Goal: Task Accomplishment & Management: Manage account settings

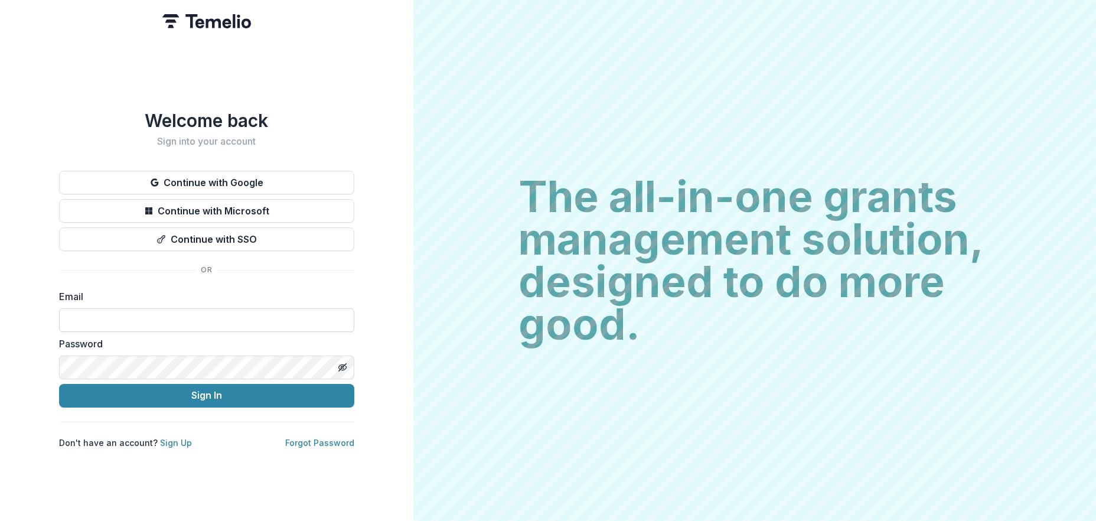
click at [136, 315] on input at bounding box center [206, 320] width 295 height 24
type input "**********"
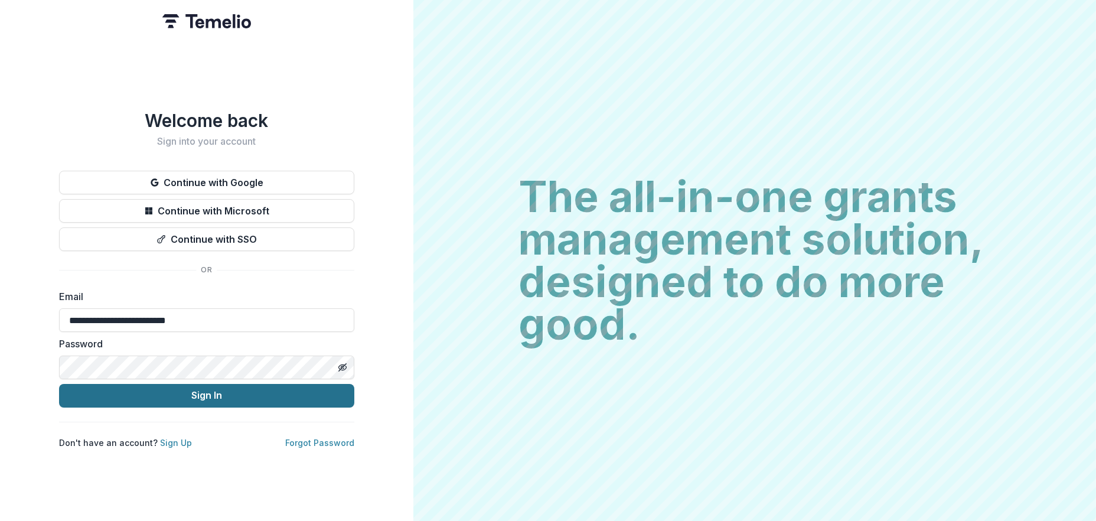
click at [231, 391] on button "Sign In" at bounding box center [206, 396] width 295 height 24
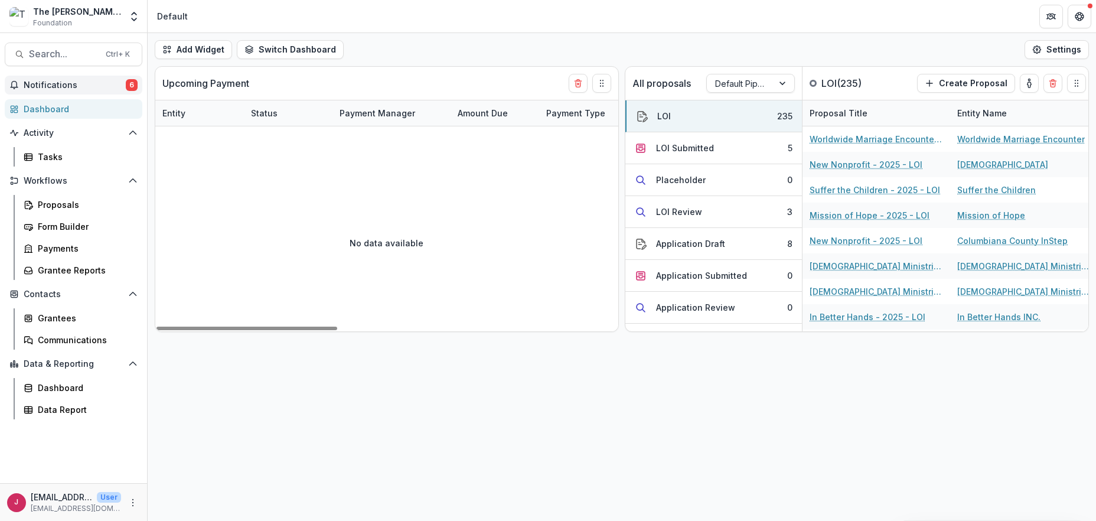
click at [60, 87] on span "Notifications" at bounding box center [75, 85] width 102 height 10
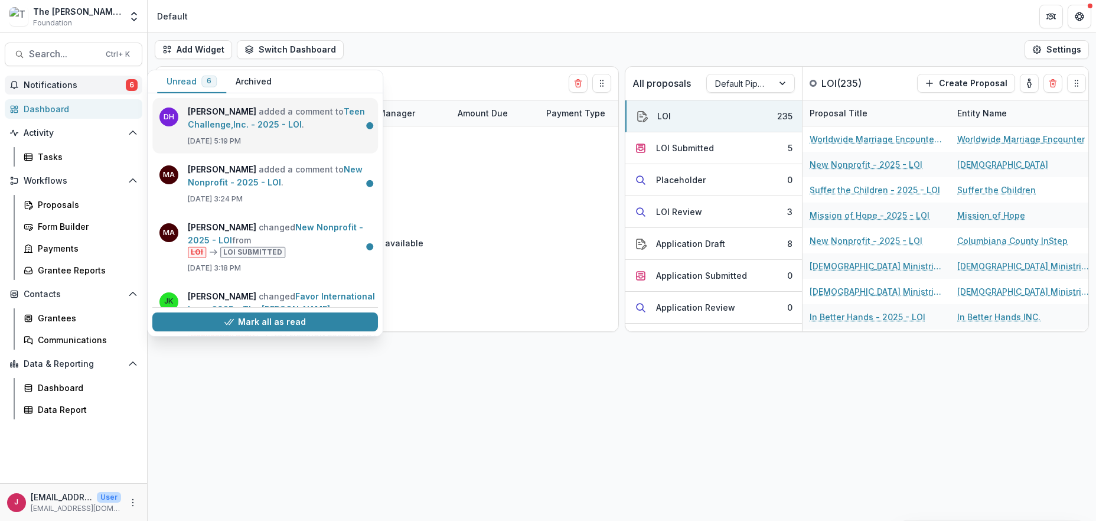
click at [253, 125] on link "Teen Challenge,Inc. - 2025 - LOI" at bounding box center [276, 117] width 177 height 23
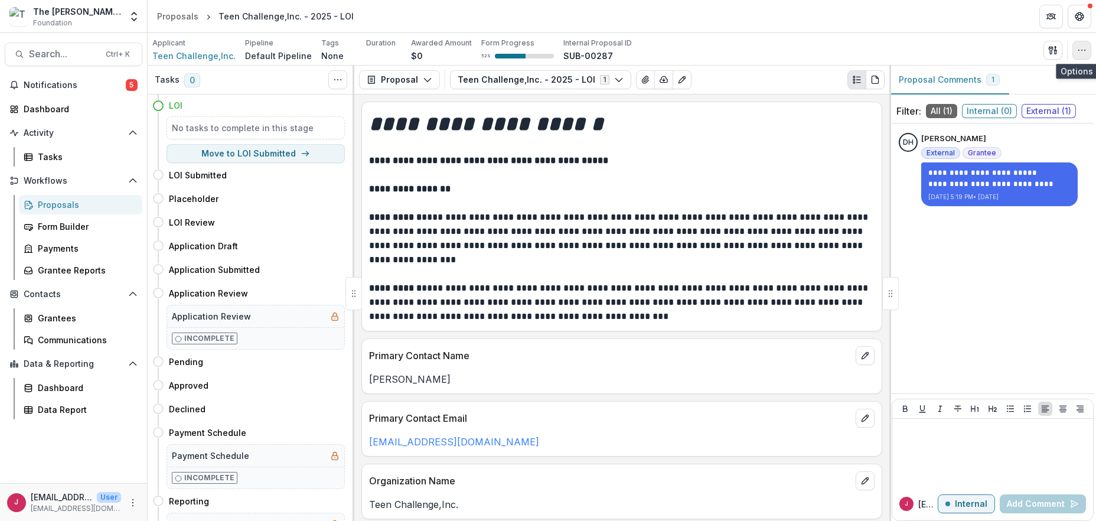
click at [1084, 48] on icon "button" at bounding box center [1081, 49] width 9 height 9
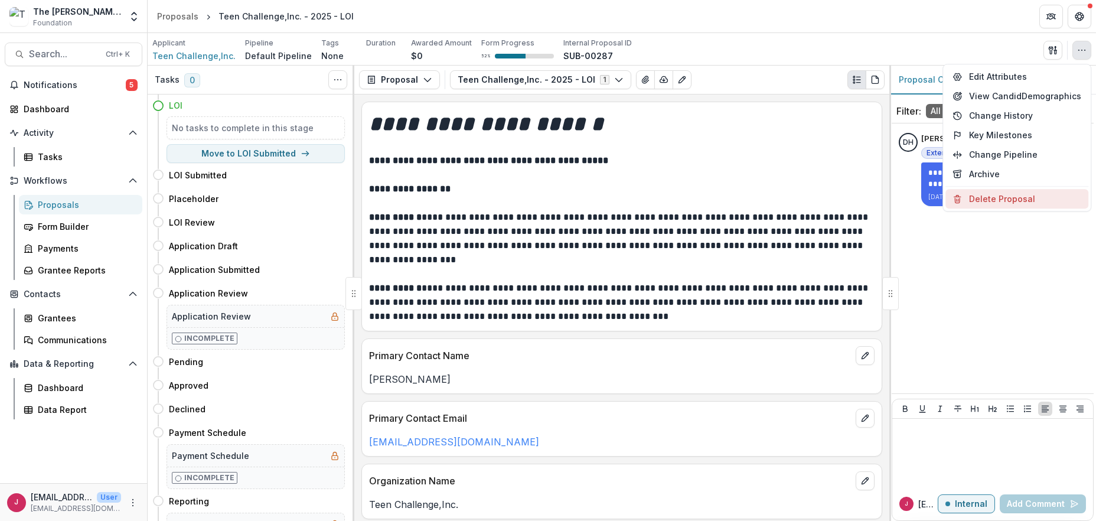
click at [972, 201] on button "Delete Proposal" at bounding box center [1016, 198] width 143 height 19
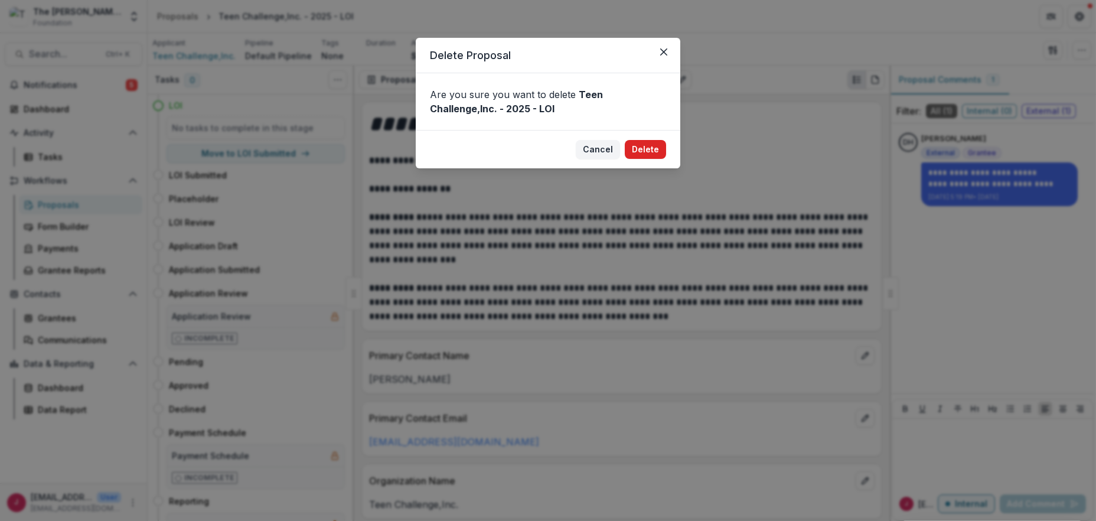
click at [648, 151] on button "Delete" at bounding box center [645, 149] width 41 height 19
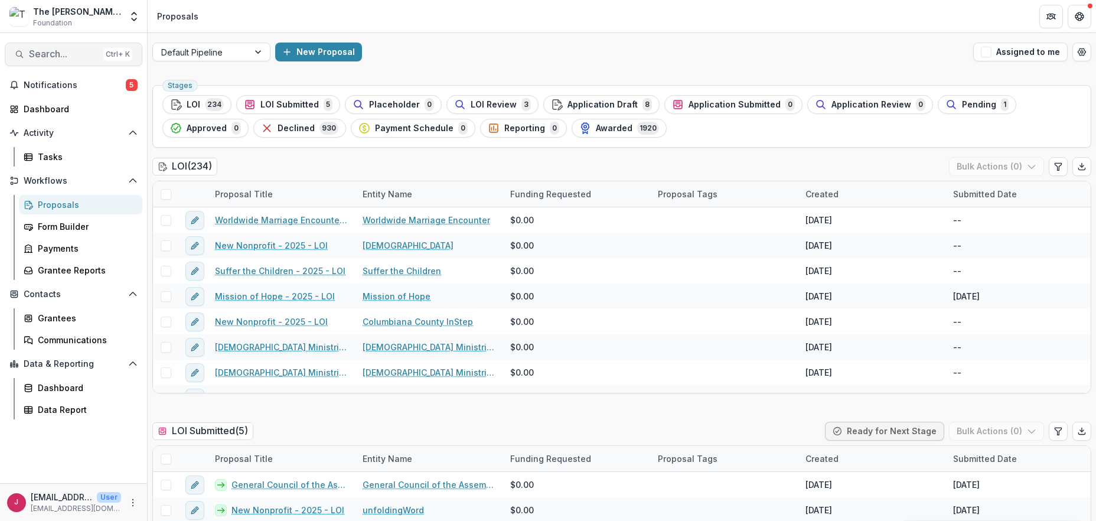
click at [74, 52] on span "Search..." at bounding box center [64, 53] width 70 height 11
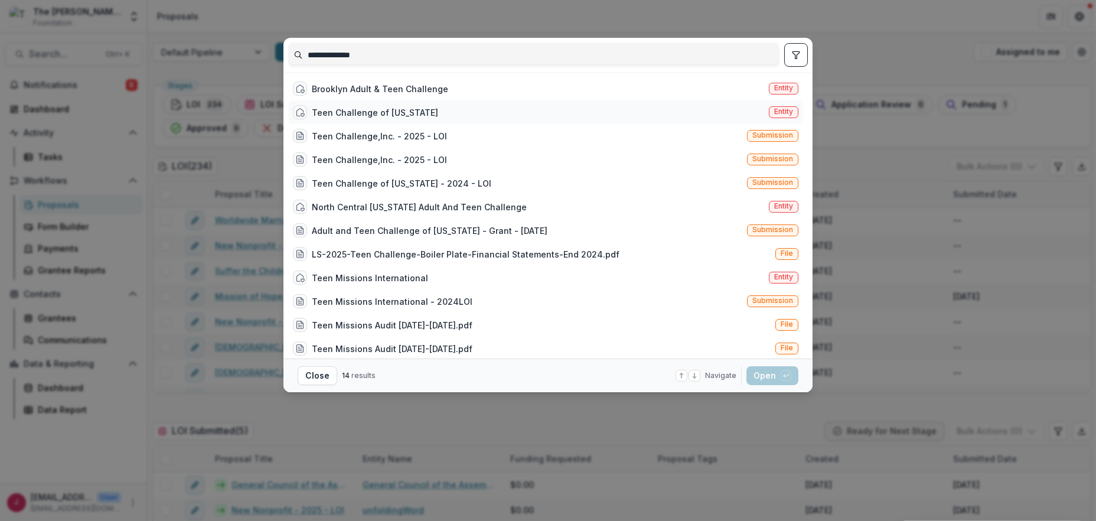
type input "**********"
click at [329, 112] on div "Teen Challenge of [US_STATE]" at bounding box center [375, 112] width 126 height 12
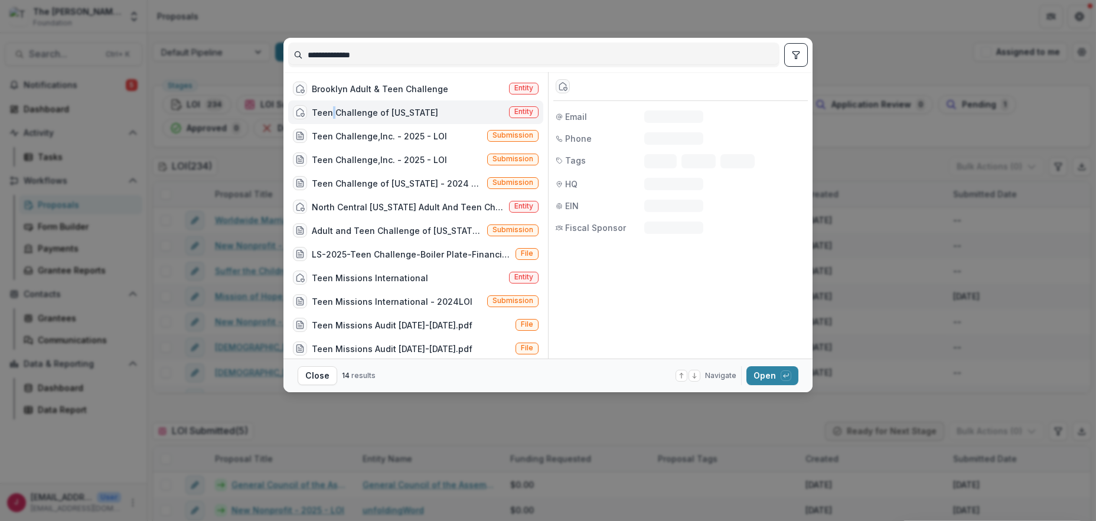
click at [329, 112] on div "Teen Challenge of [US_STATE]" at bounding box center [375, 112] width 126 height 12
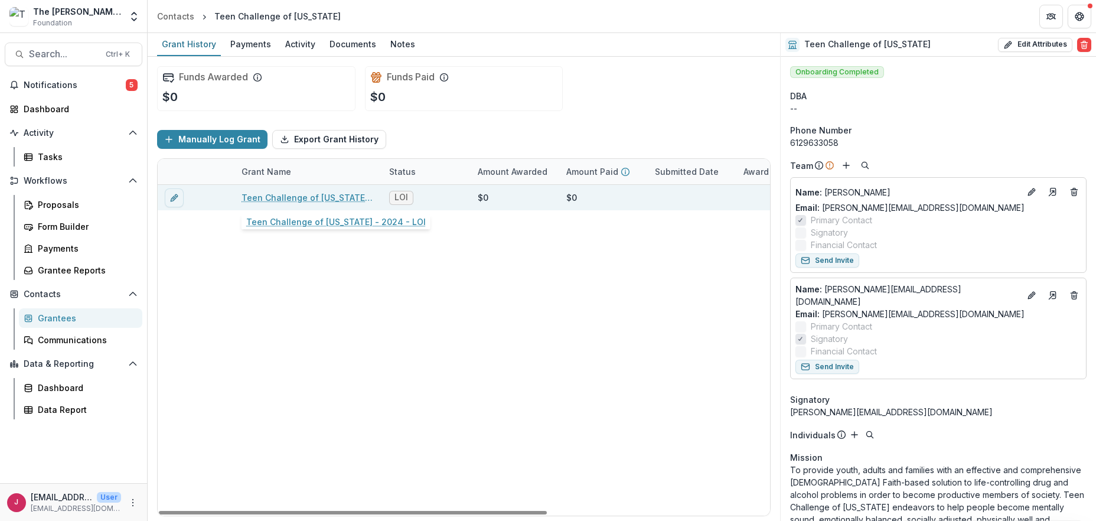
click at [297, 200] on link "Teen Challenge of [US_STATE] - 2024 - LOI" at bounding box center [308, 197] width 133 height 12
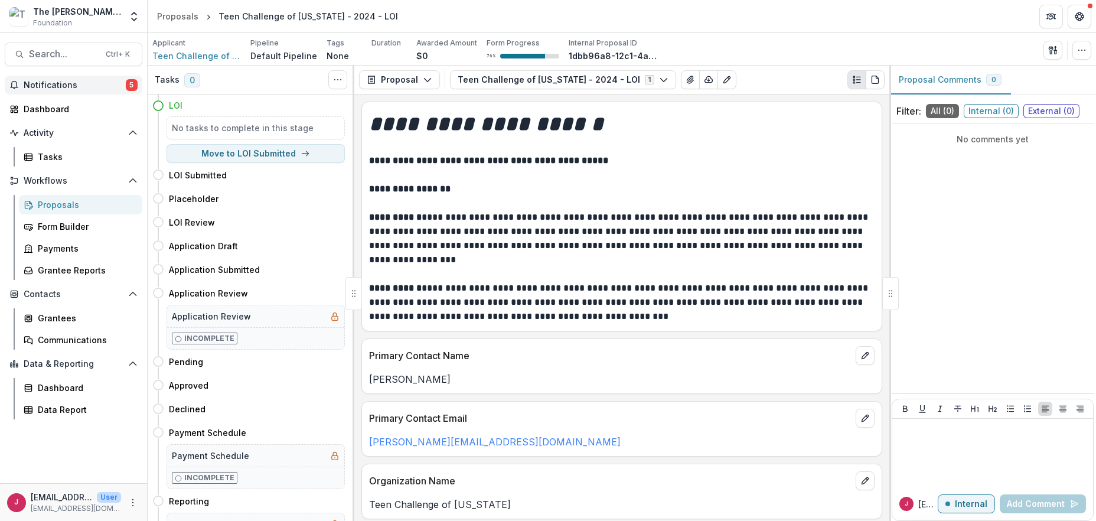
click at [31, 86] on span "Notifications" at bounding box center [75, 85] width 102 height 10
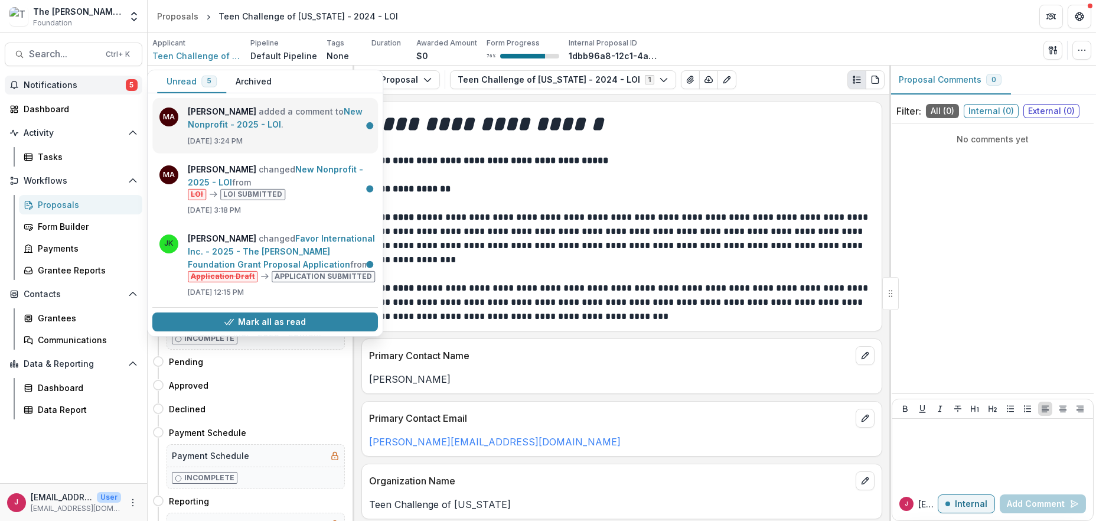
click at [262, 129] on link "New Nonprofit - 2025 - LOI" at bounding box center [275, 117] width 175 height 23
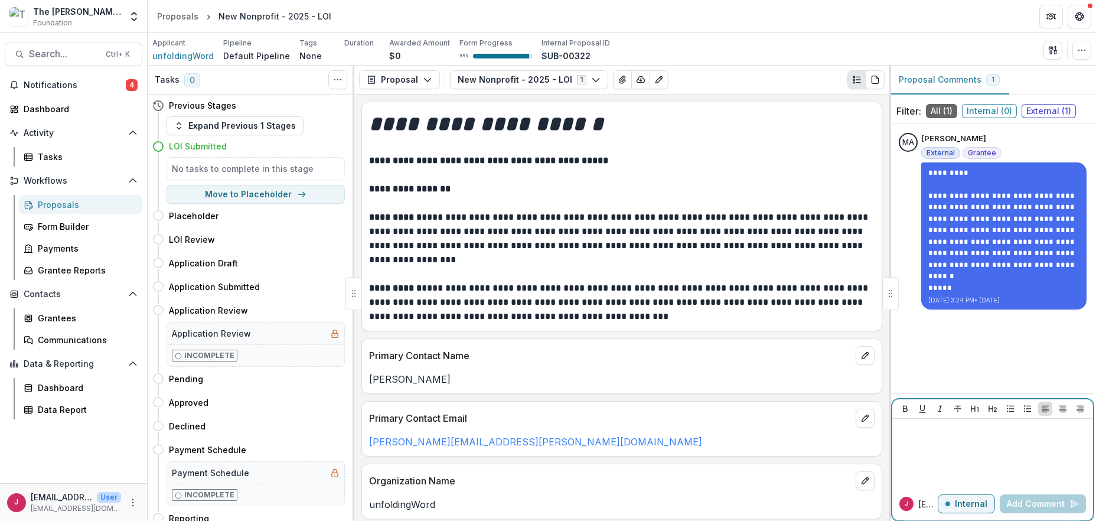
click at [969, 501] on p "Internal" at bounding box center [971, 504] width 32 height 10
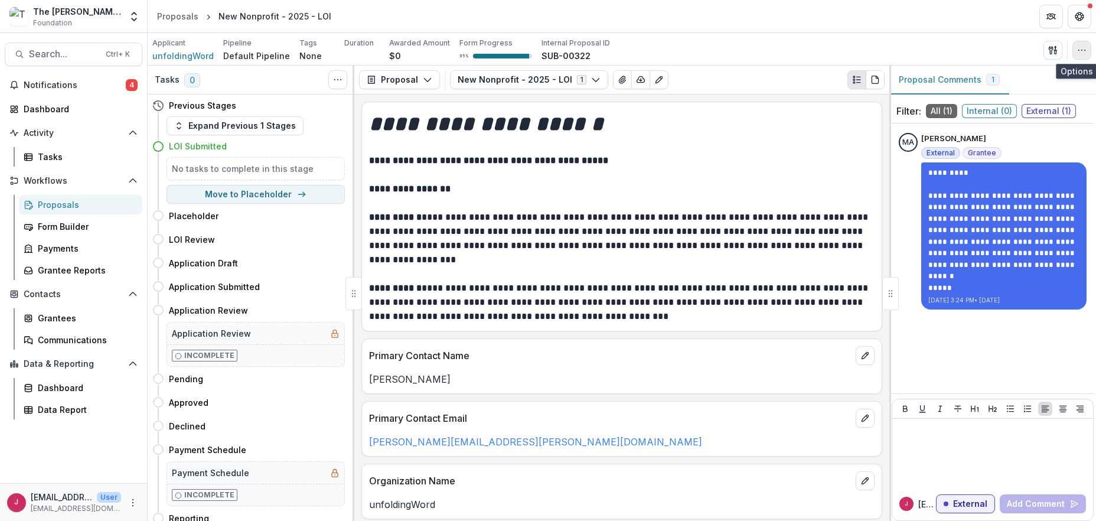
click at [1082, 51] on icon "button" at bounding box center [1081, 49] width 9 height 9
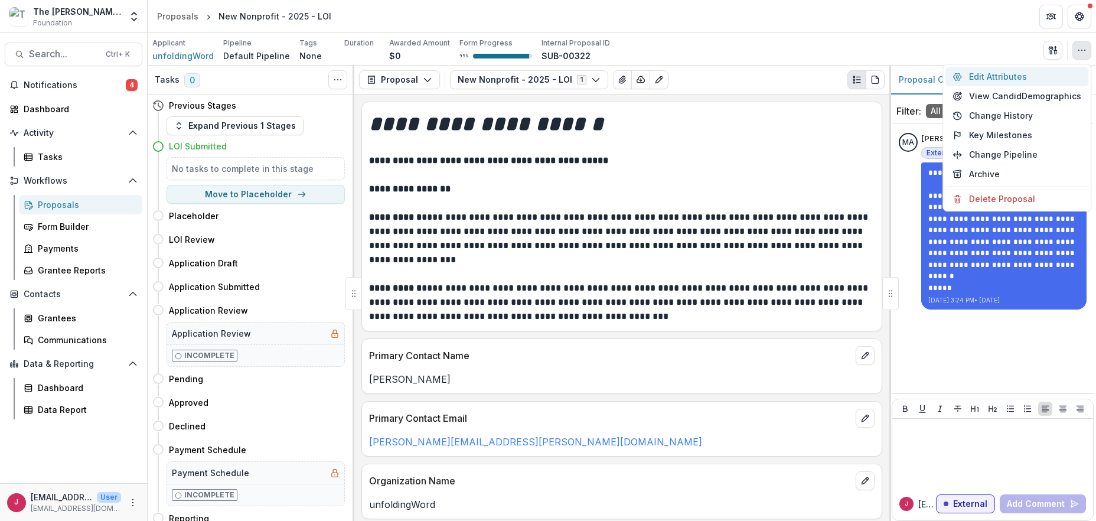
click at [989, 76] on button "Edit Attributes" at bounding box center [1016, 76] width 143 height 19
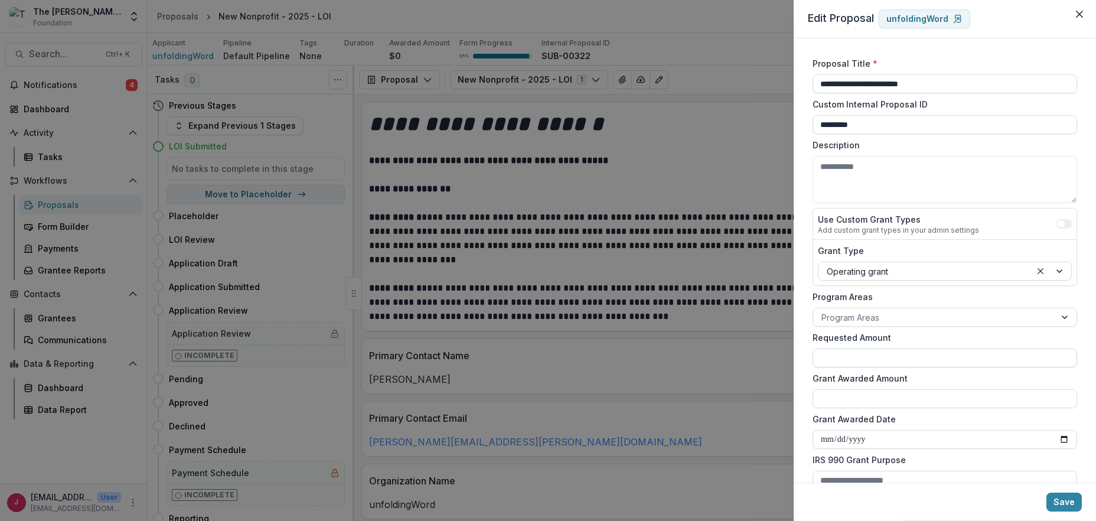
click at [846, 364] on input "Requested Amount" at bounding box center [945, 357] width 265 height 19
type input "********"
click at [1070, 504] on button "Save" at bounding box center [1063, 501] width 35 height 19
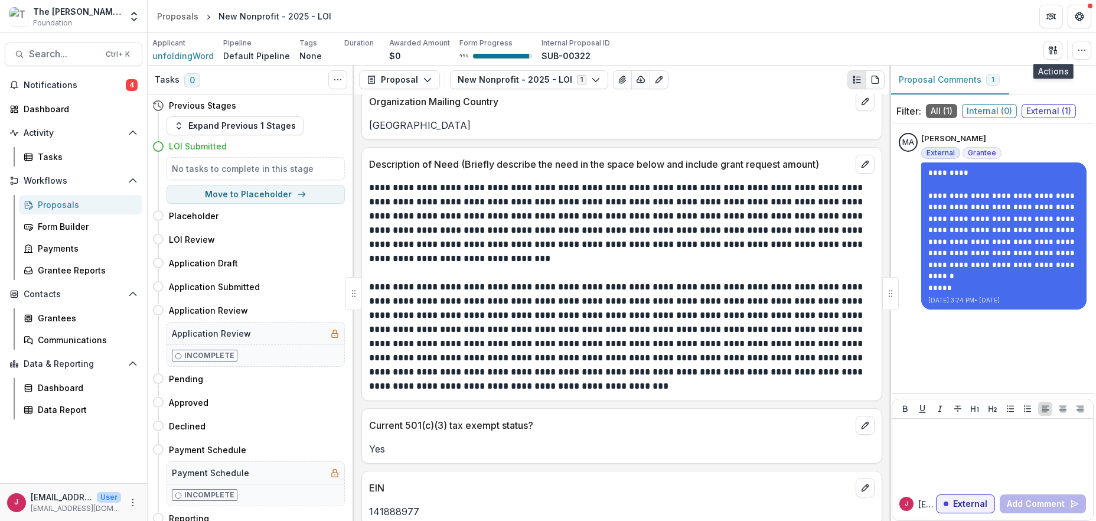
scroll to position [709, 0]
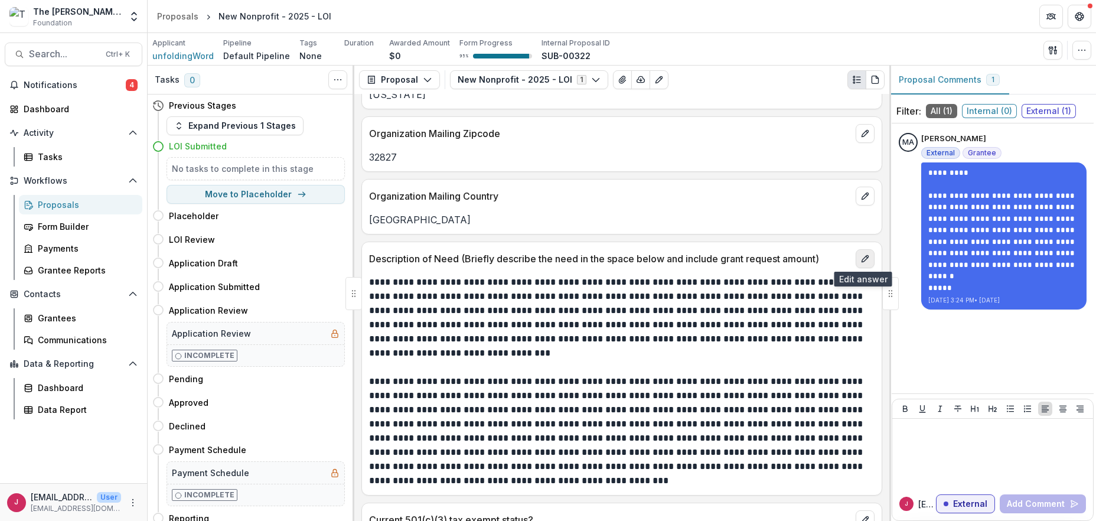
click at [860, 254] on icon "edit" at bounding box center [864, 258] width 9 height 9
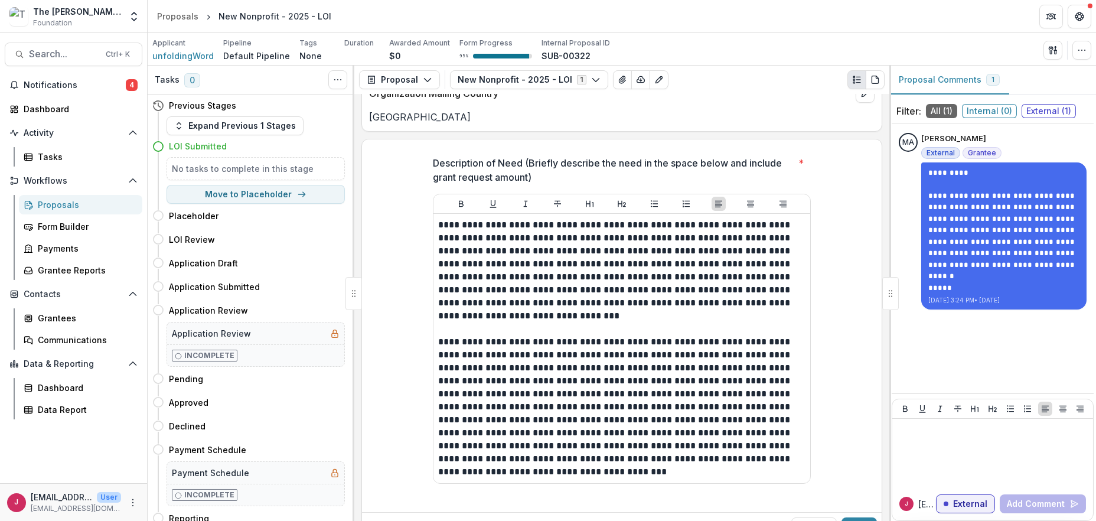
scroll to position [945, 0]
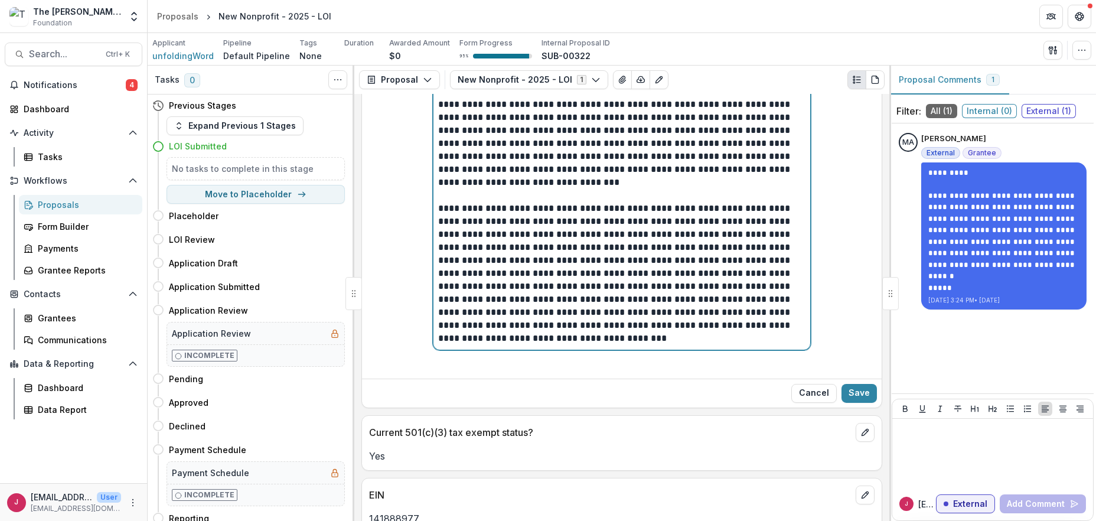
click at [651, 341] on p "**********" at bounding box center [621, 273] width 367 height 143
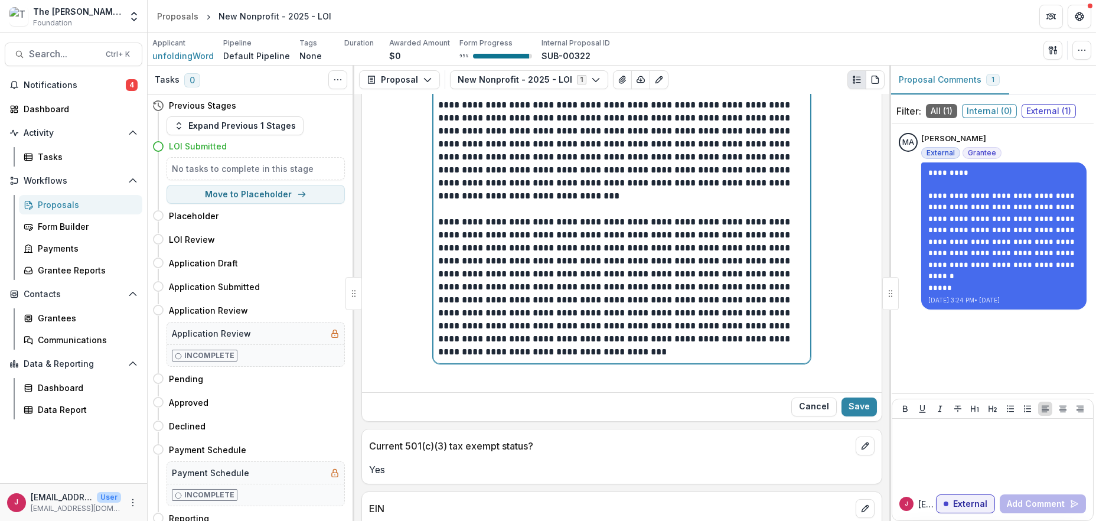
click at [650, 345] on p "**********" at bounding box center [621, 287] width 367 height 143
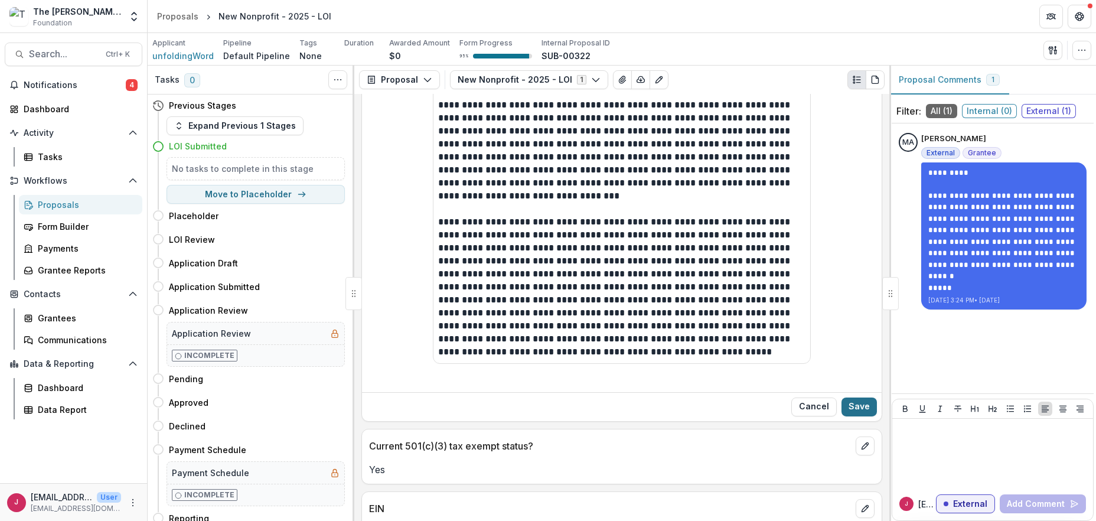
drag, startPoint x: 857, startPoint y: 402, endPoint x: 848, endPoint y: 397, distance: 10.6
click at [856, 402] on button "Save" at bounding box center [858, 406] width 35 height 19
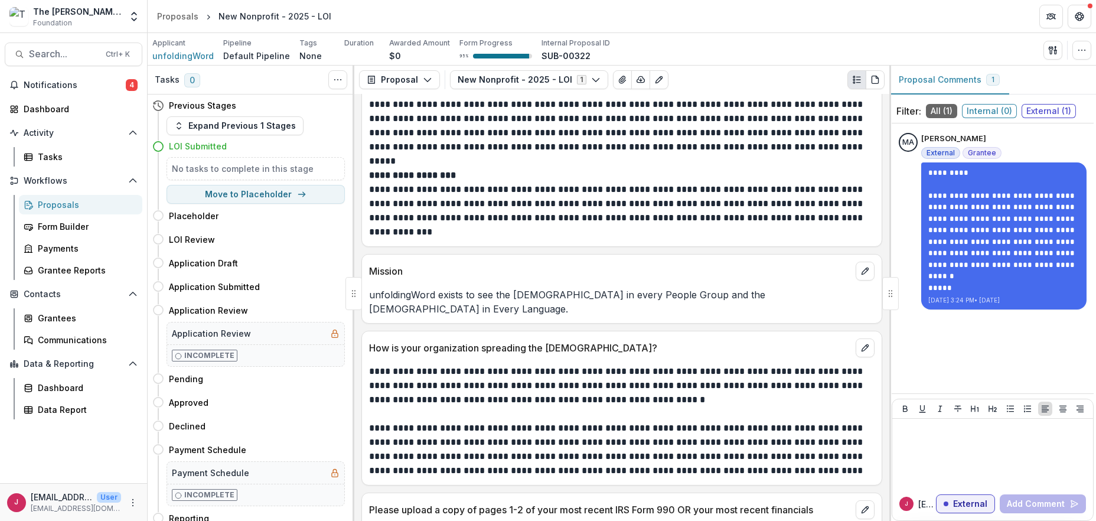
scroll to position [1992, 0]
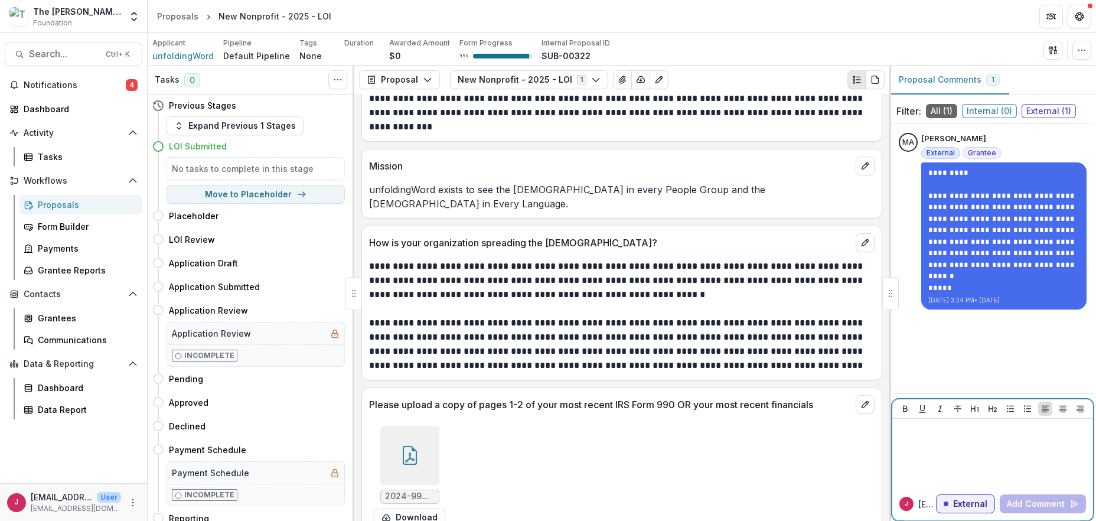
click at [987, 464] on div at bounding box center [992, 452] width 191 height 59
click at [1015, 503] on button "Add Comment" at bounding box center [1043, 503] width 86 height 19
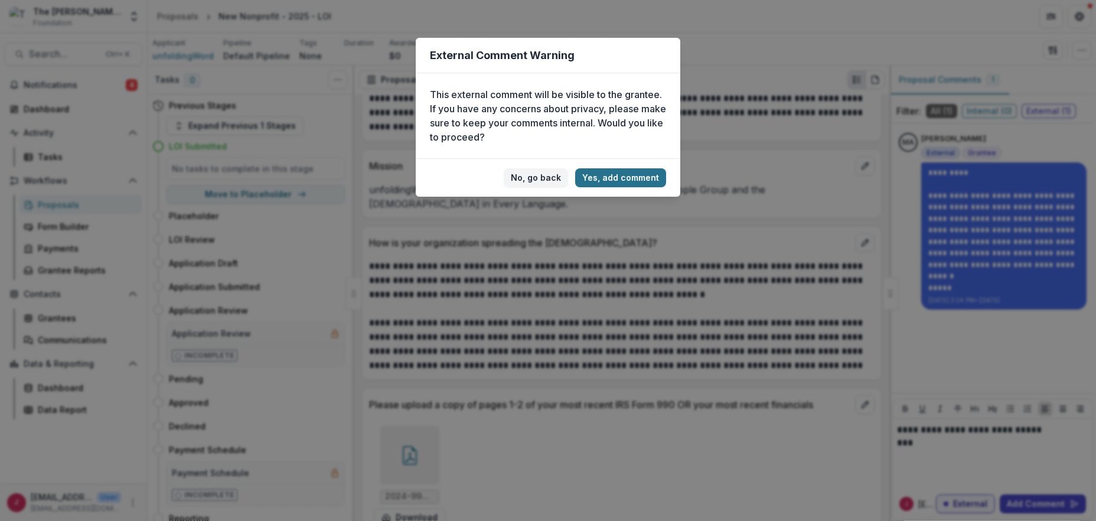
click at [629, 178] on button "Yes, add comment" at bounding box center [620, 177] width 91 height 19
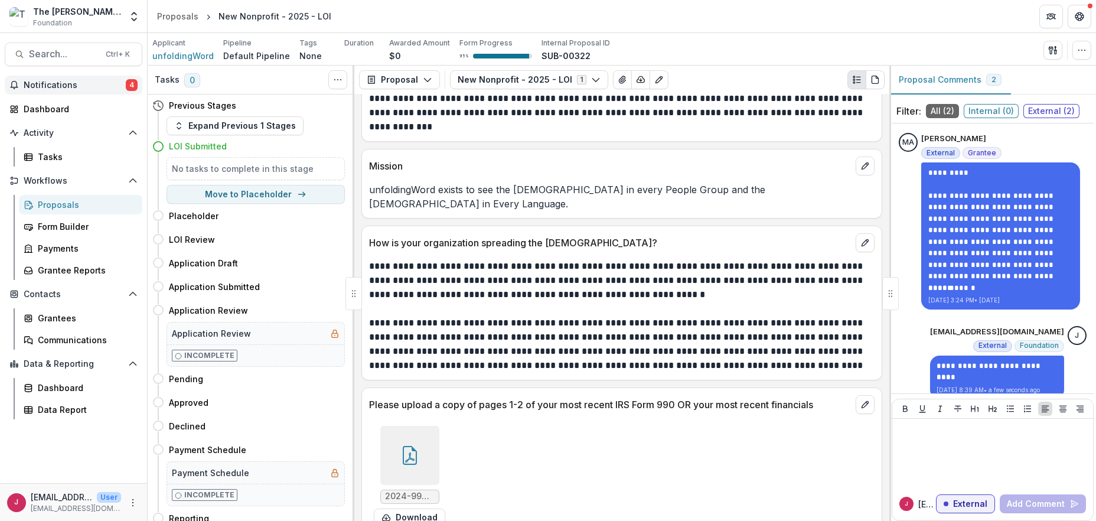
click at [44, 85] on span "Notifications" at bounding box center [75, 85] width 102 height 10
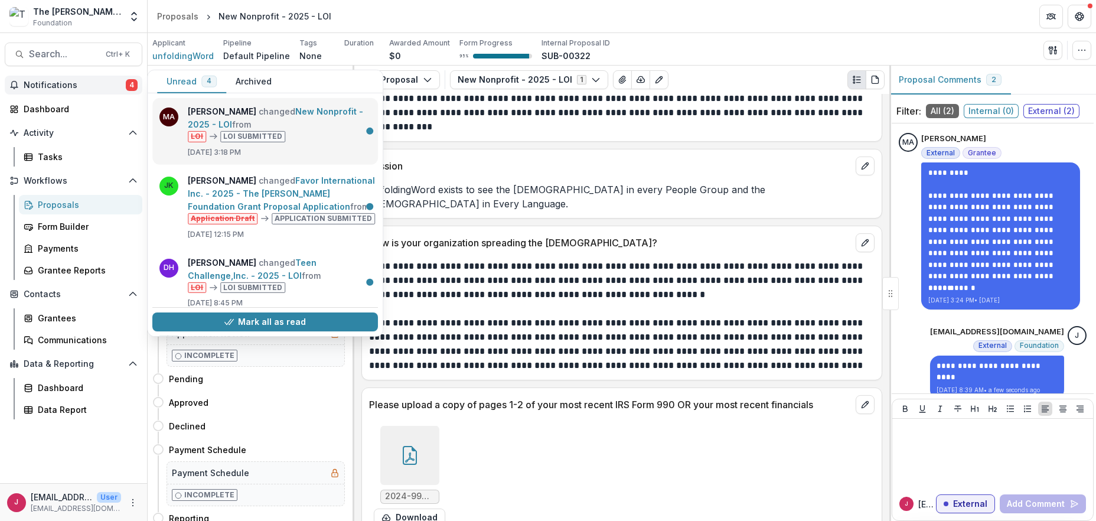
click at [259, 124] on link "New Nonprofit - 2025 - LOI" at bounding box center [275, 117] width 175 height 23
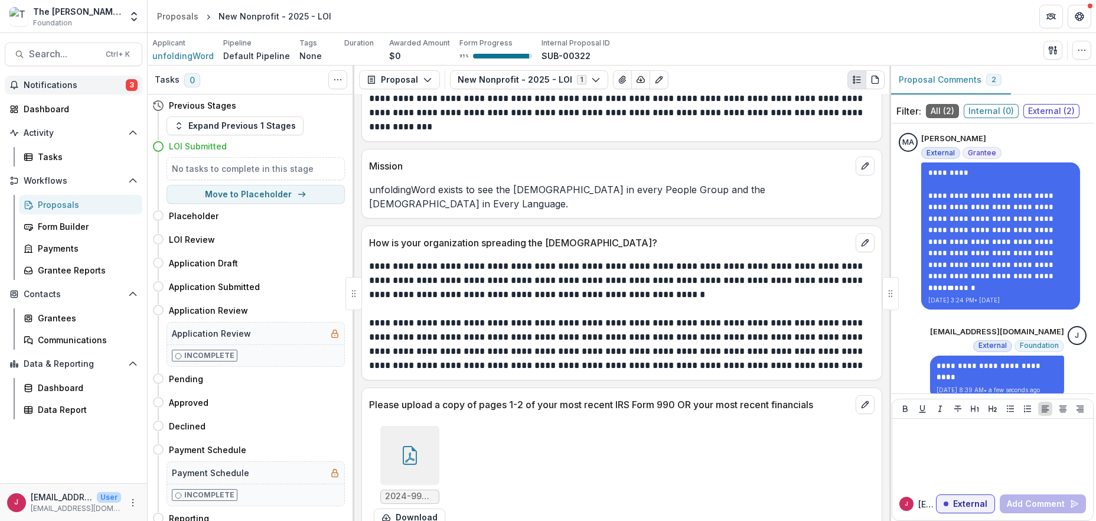
click at [74, 82] on span "Notifications" at bounding box center [75, 85] width 102 height 10
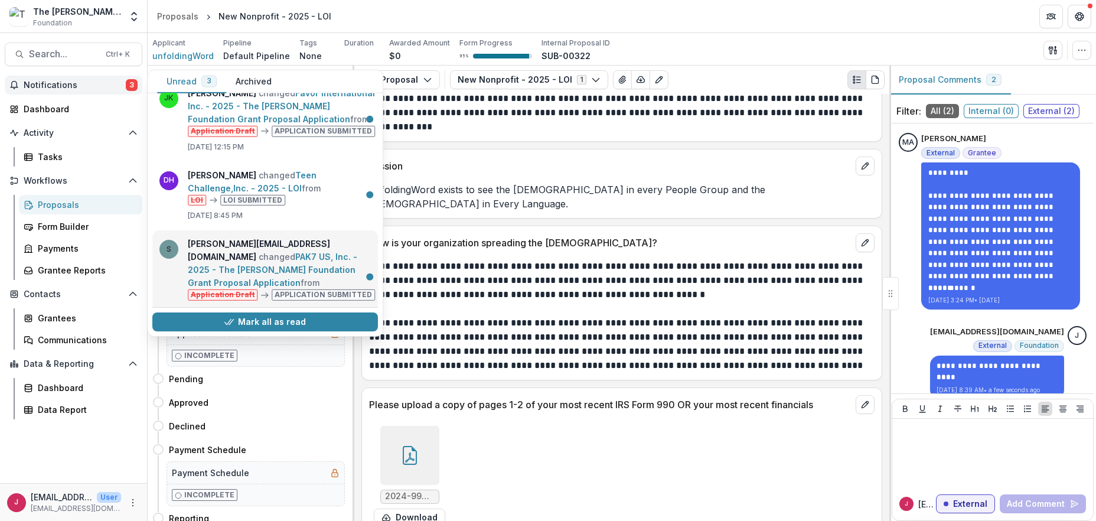
scroll to position [92, 0]
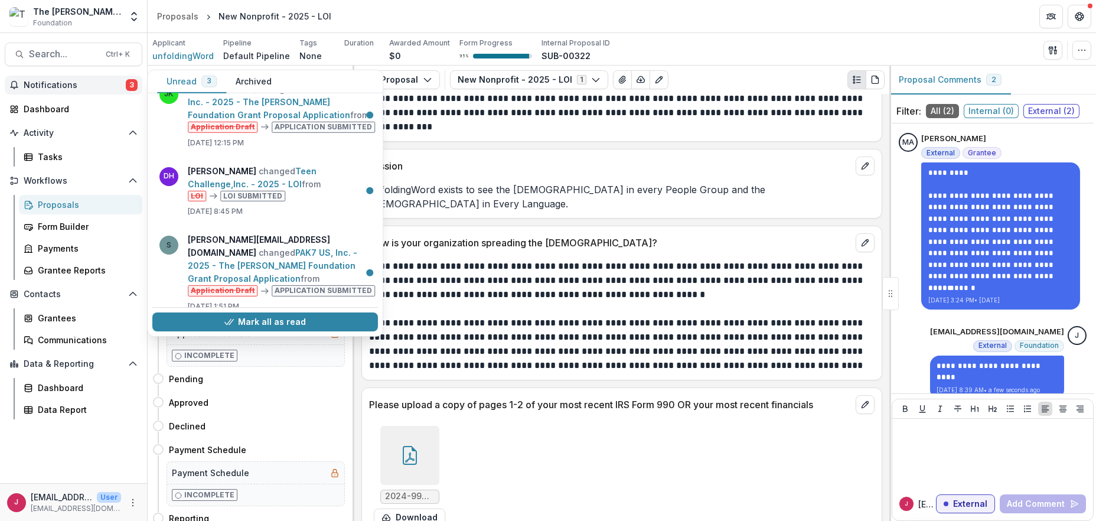
drag, startPoint x: 306, startPoint y: 317, endPoint x: 302, endPoint y: 306, distance: 11.2
click at [305, 316] on button "Mark all as read" at bounding box center [265, 321] width 226 height 19
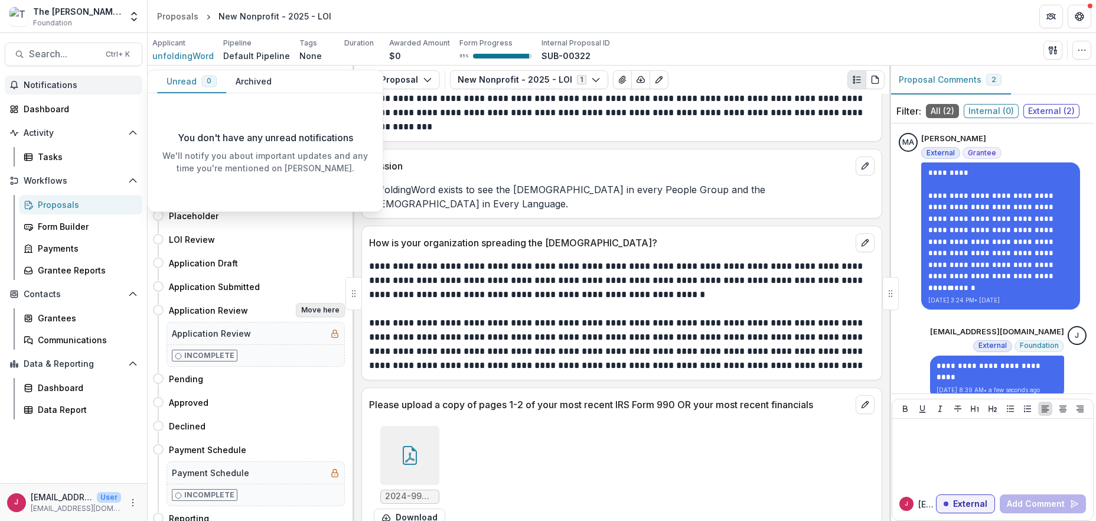
scroll to position [0, 0]
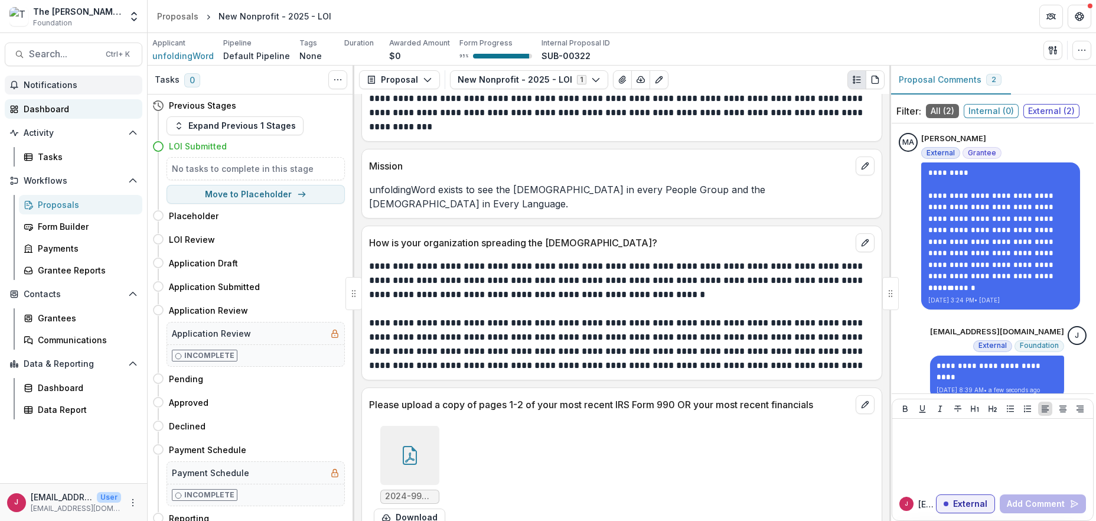
click at [36, 109] on div "Dashboard" at bounding box center [78, 109] width 109 height 12
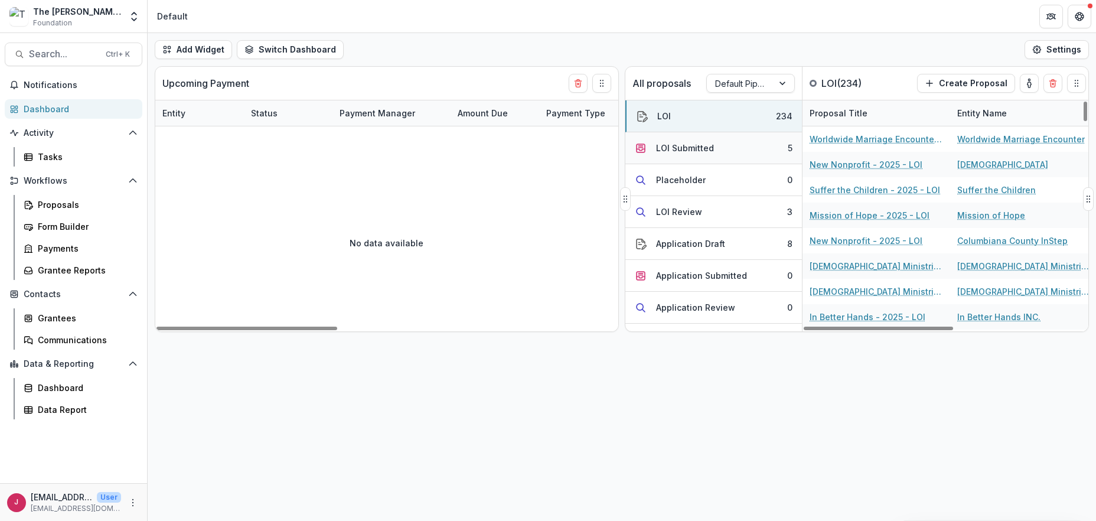
click at [750, 144] on button "LOI Submitted 5" at bounding box center [713, 148] width 177 height 32
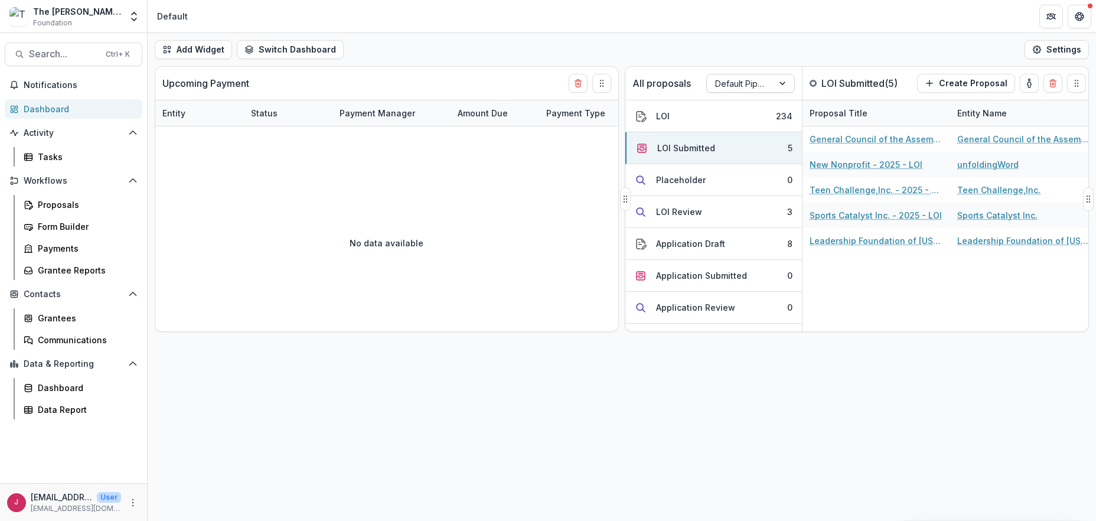
click at [782, 83] on div at bounding box center [783, 83] width 21 height 18
click at [743, 130] on div "Returning Pipeline" at bounding box center [750, 133] width 83 height 31
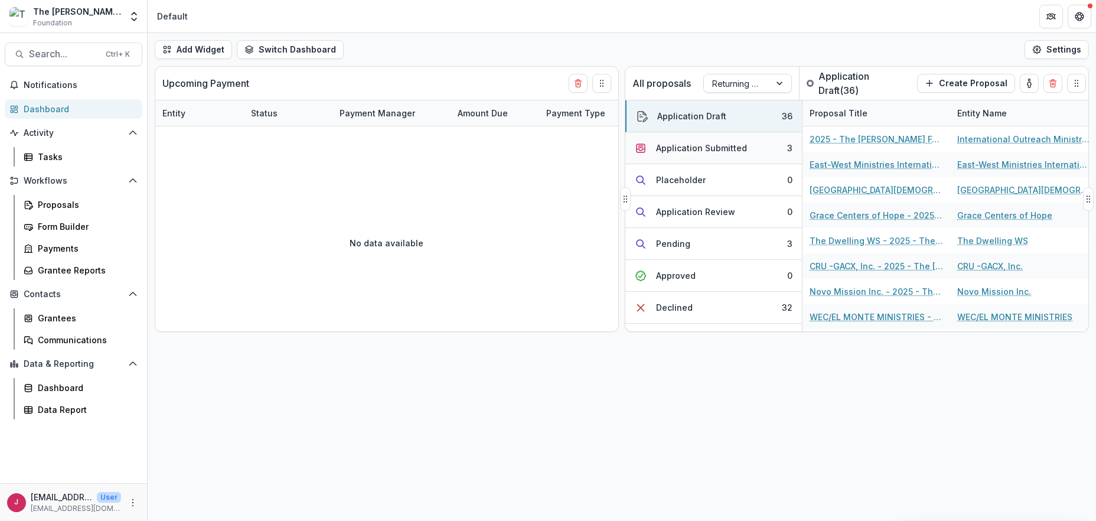
click at [738, 143] on div "Application Submitted" at bounding box center [701, 148] width 91 height 12
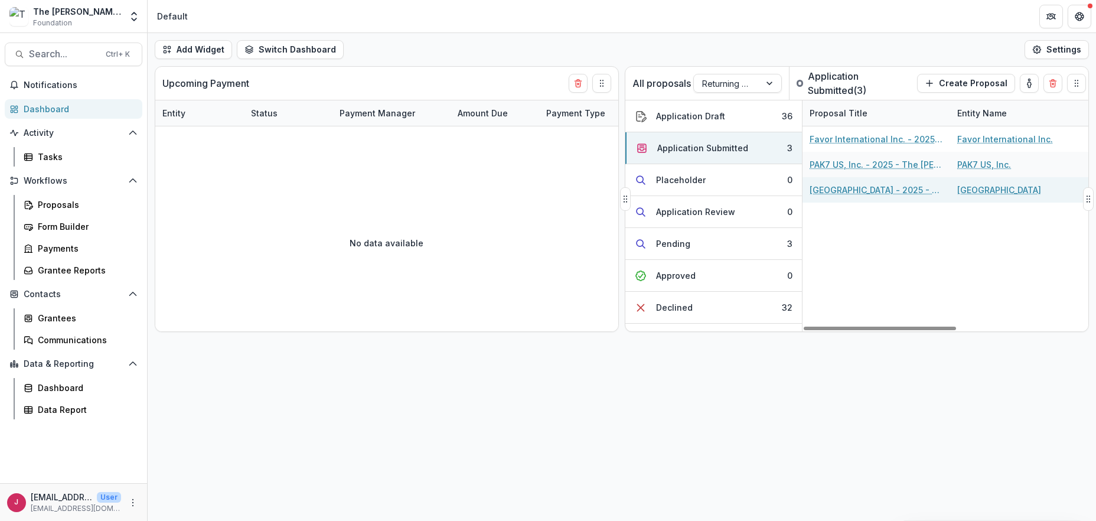
click at [863, 190] on link "[GEOGRAPHIC_DATA] - 2025 - The [PERSON_NAME] Foundation Grant Proposal Applicat…" at bounding box center [876, 190] width 133 height 12
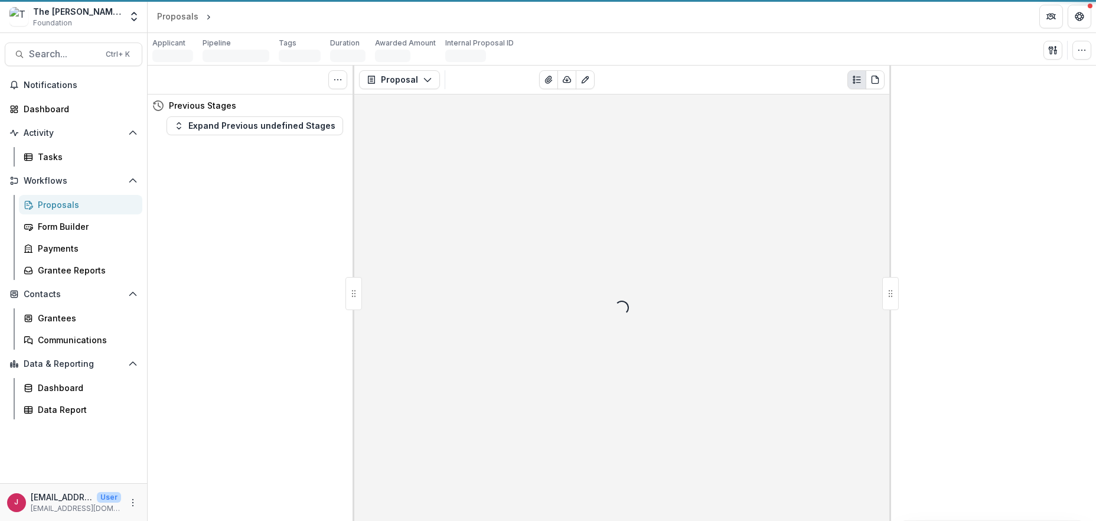
click at [863, 190] on div "Loading..." at bounding box center [621, 307] width 535 height 426
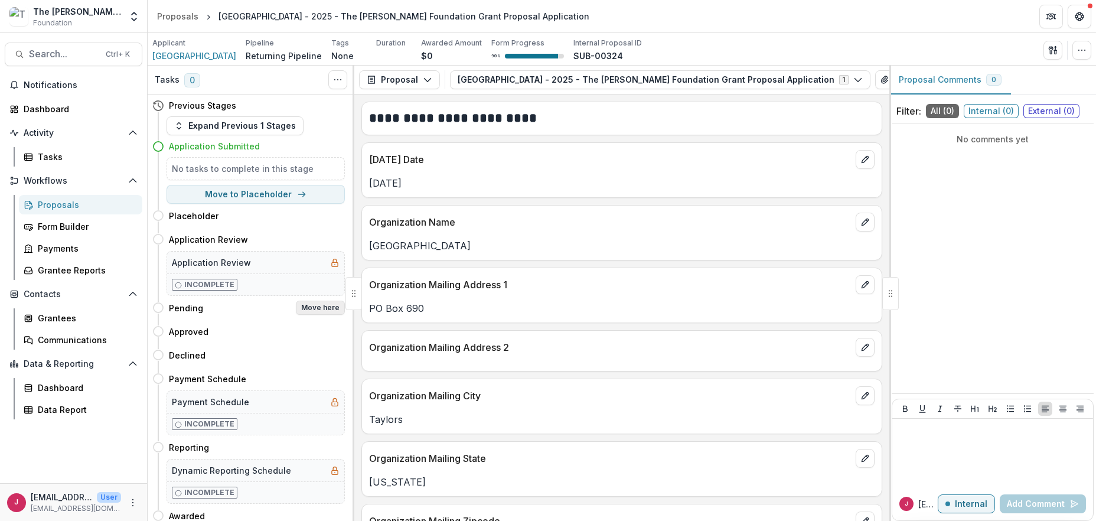
click at [306, 309] on button "Move here" at bounding box center [320, 308] width 49 height 14
select select "*******"
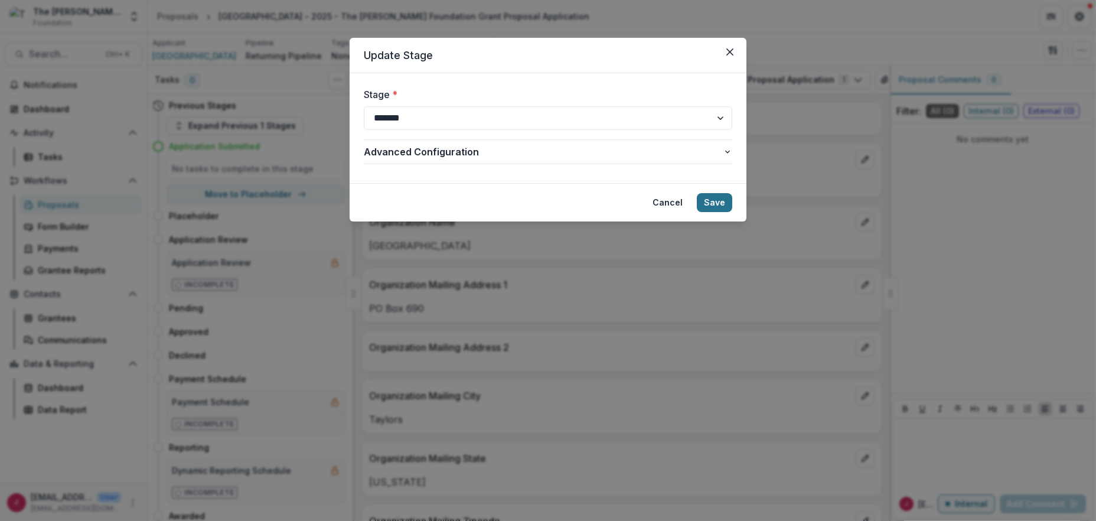
click at [721, 201] on button "Save" at bounding box center [714, 202] width 35 height 19
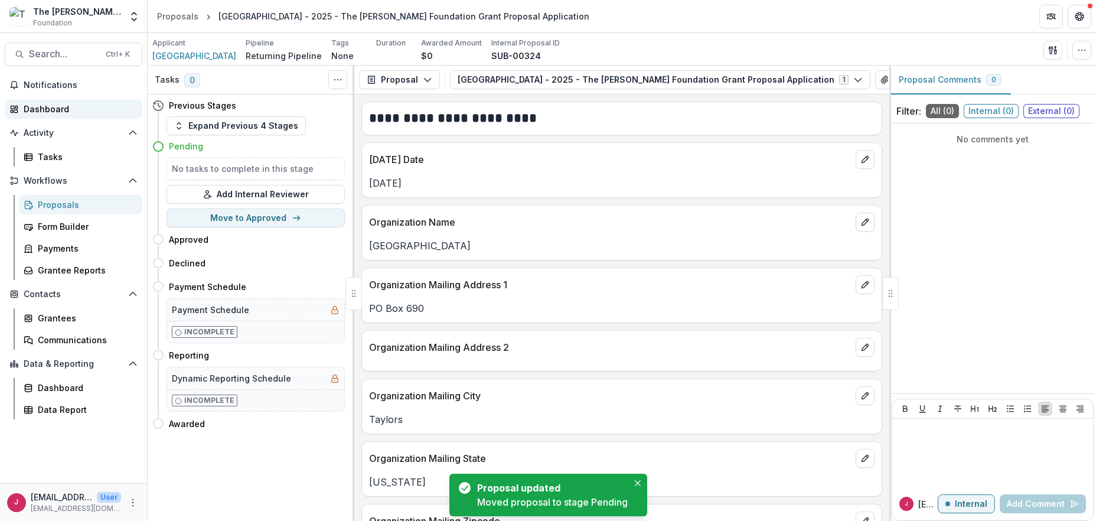
click at [55, 103] on div "Dashboard" at bounding box center [78, 109] width 109 height 12
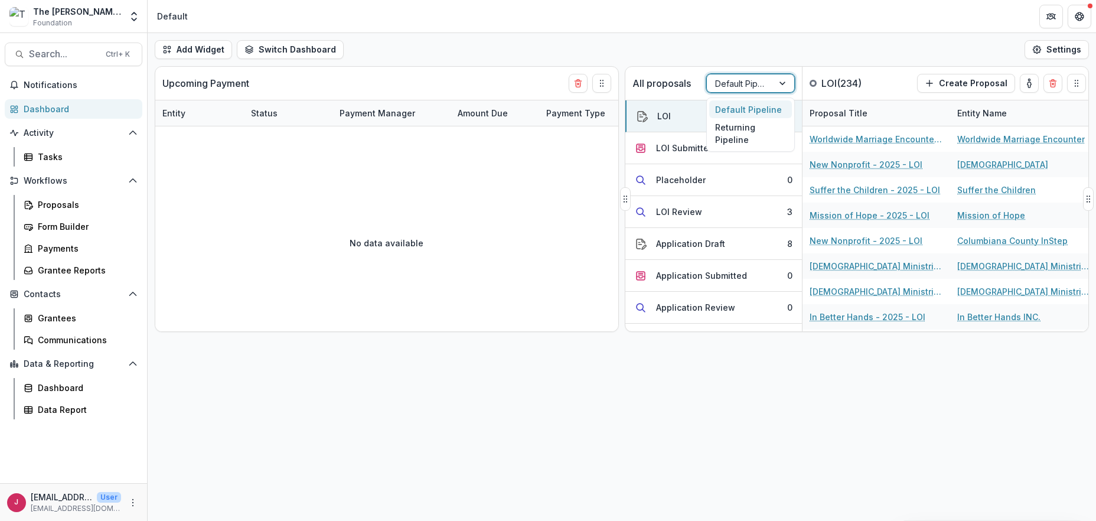
drag, startPoint x: 788, startPoint y: 81, endPoint x: 773, endPoint y: 93, distance: 18.5
click at [788, 82] on div at bounding box center [783, 83] width 21 height 18
click at [752, 128] on div "Returning Pipeline" at bounding box center [750, 133] width 83 height 31
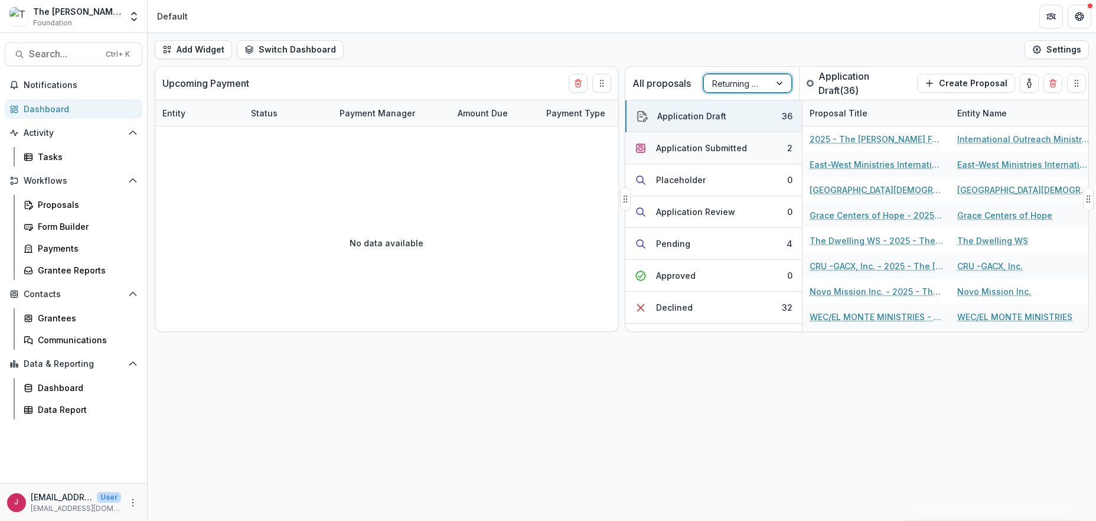
click at [730, 150] on div "Application Submitted" at bounding box center [701, 148] width 91 height 12
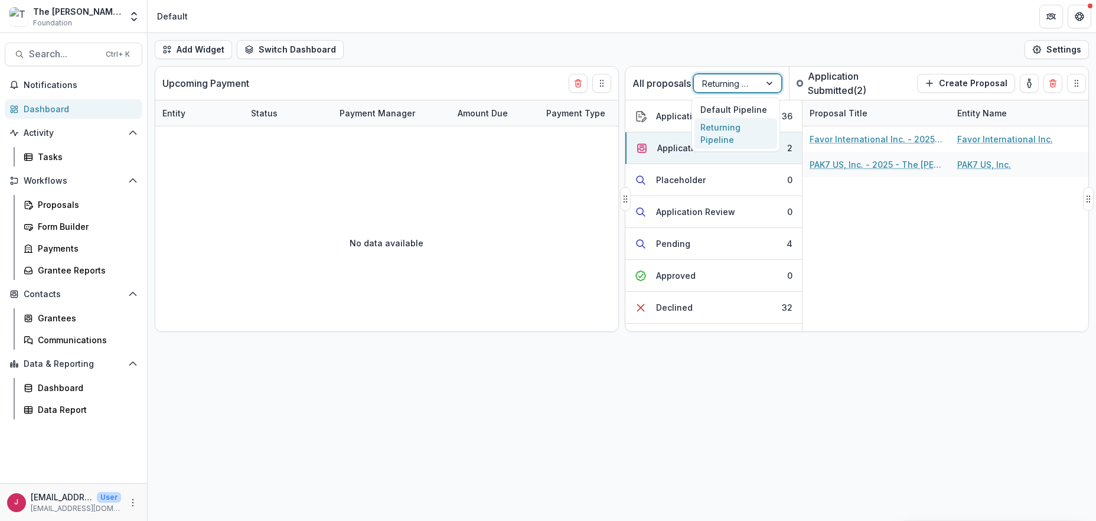
click at [769, 83] on div at bounding box center [770, 83] width 21 height 18
click at [735, 115] on div "Default Pipeline" at bounding box center [735, 109] width 83 height 18
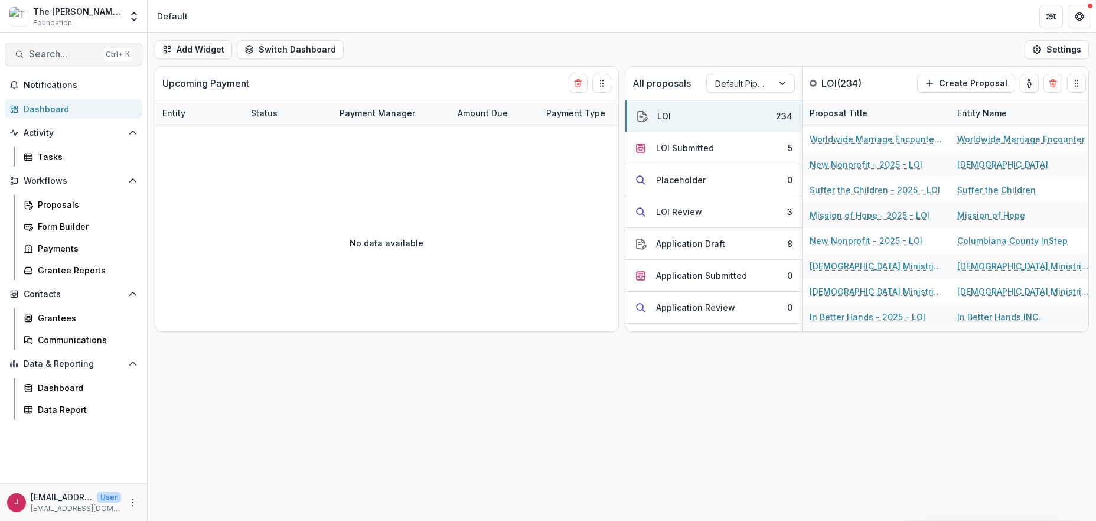
click at [39, 57] on span "Search..." at bounding box center [64, 53] width 70 height 11
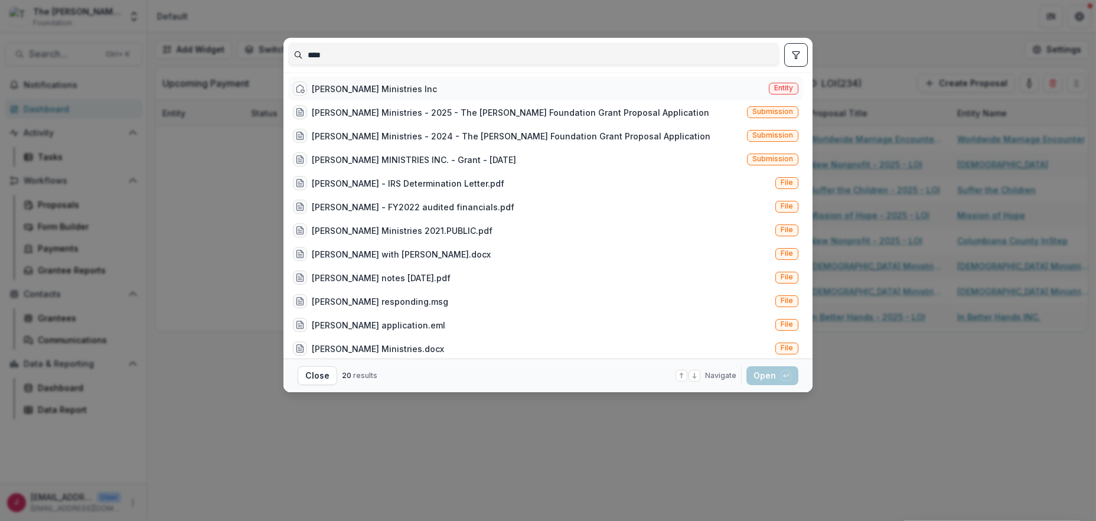
type input "****"
click at [345, 86] on div "[PERSON_NAME] Ministries Inc" at bounding box center [374, 89] width 125 height 12
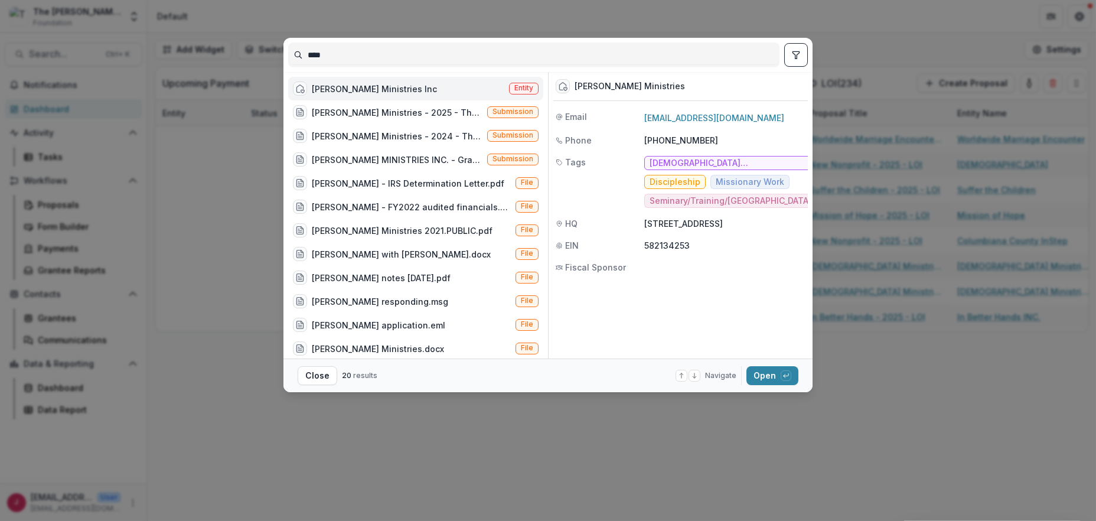
click at [345, 86] on div "[PERSON_NAME] Ministries Inc" at bounding box center [374, 89] width 125 height 12
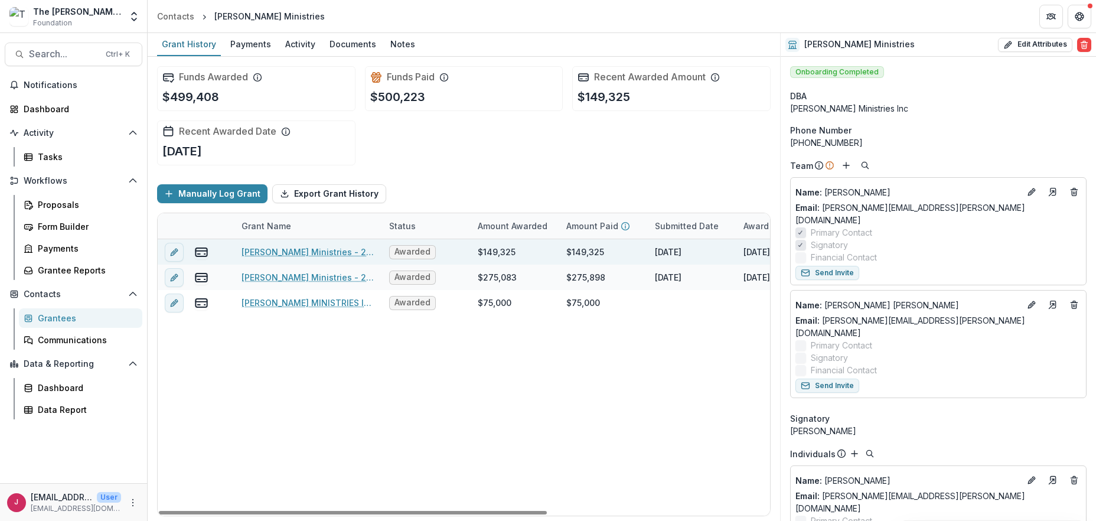
click at [335, 250] on link "[PERSON_NAME] Ministries - 2025 - The [PERSON_NAME] Foundation Grant Proposal A…" at bounding box center [308, 252] width 133 height 12
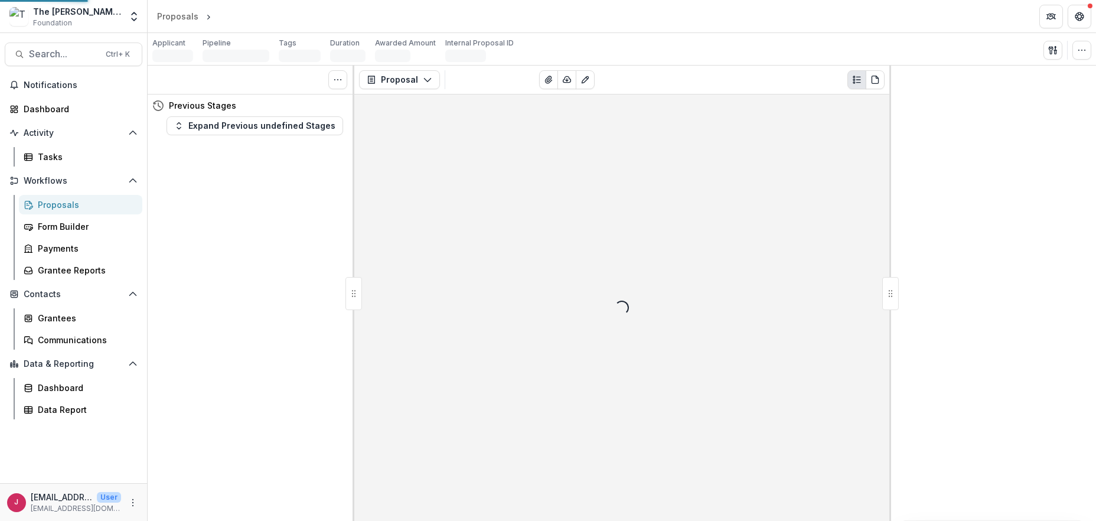
click at [335, 250] on div "Tasks 0 Show Cancelled Tasks Previous Stages Expand Previous undefined Stages" at bounding box center [251, 293] width 207 height 455
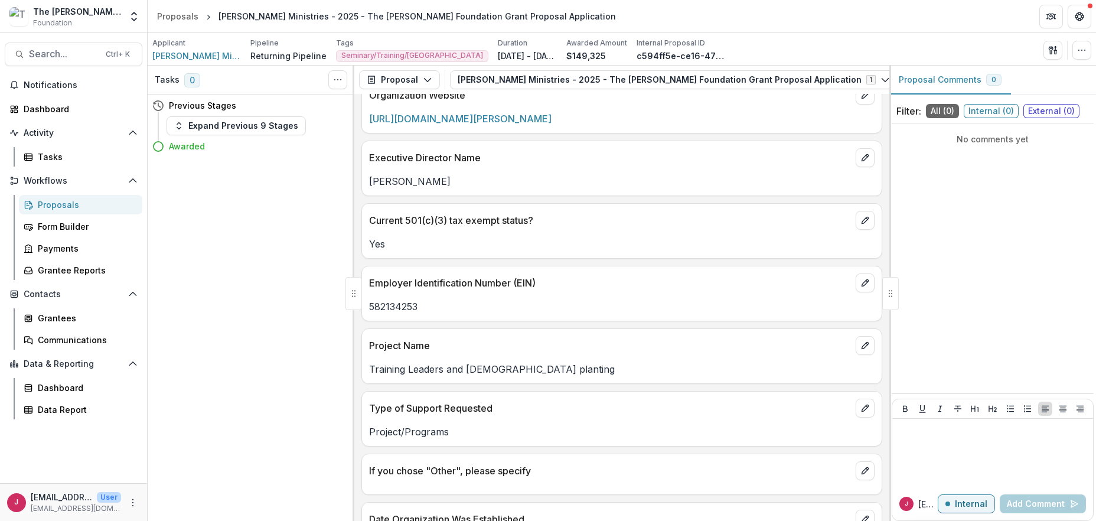
scroll to position [1181, 0]
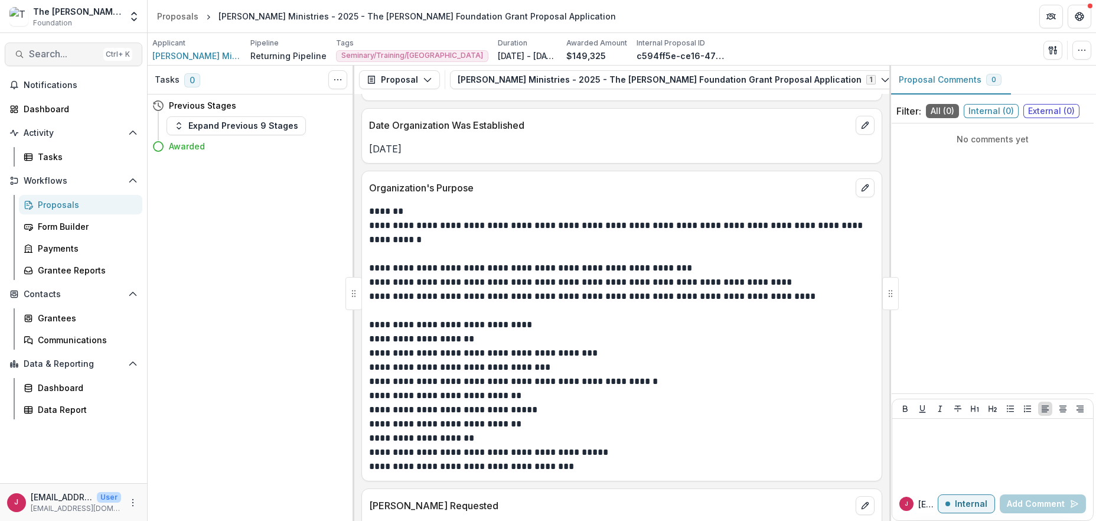
click at [29, 50] on span "Search..." at bounding box center [64, 53] width 70 height 11
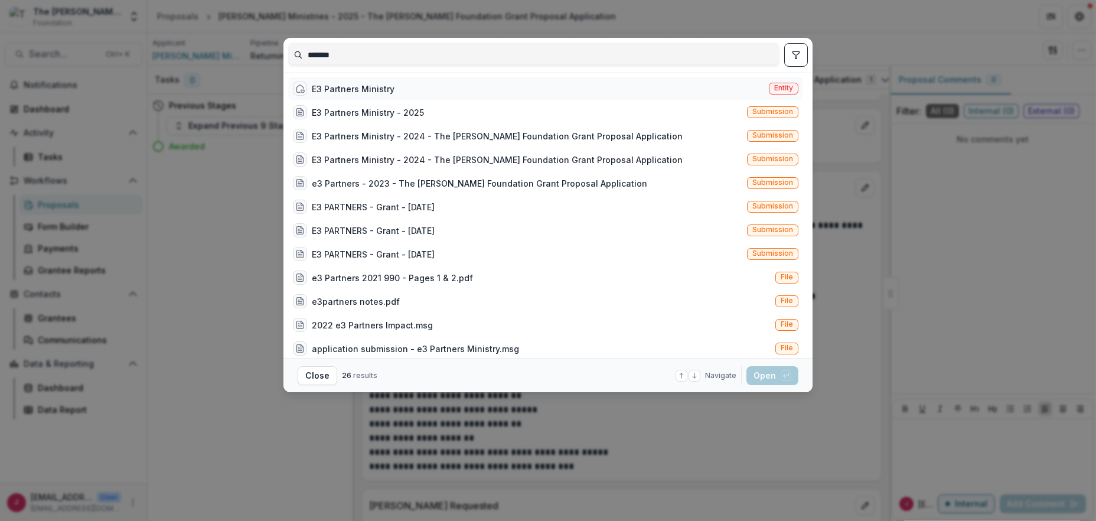
type input "*******"
click at [341, 86] on div "E3 Partners Ministry" at bounding box center [353, 89] width 83 height 12
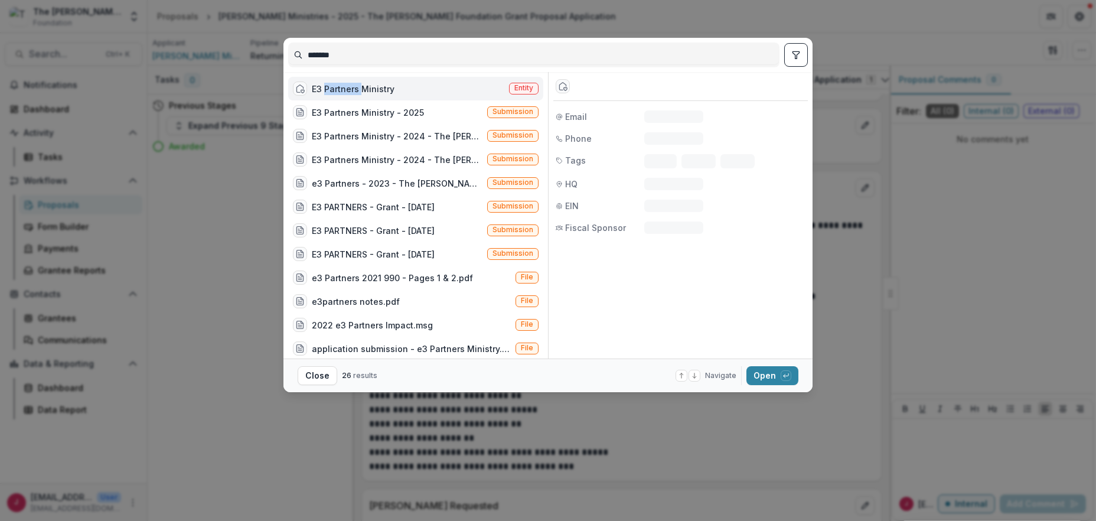
click at [341, 86] on div "E3 Partners Ministry" at bounding box center [353, 89] width 83 height 12
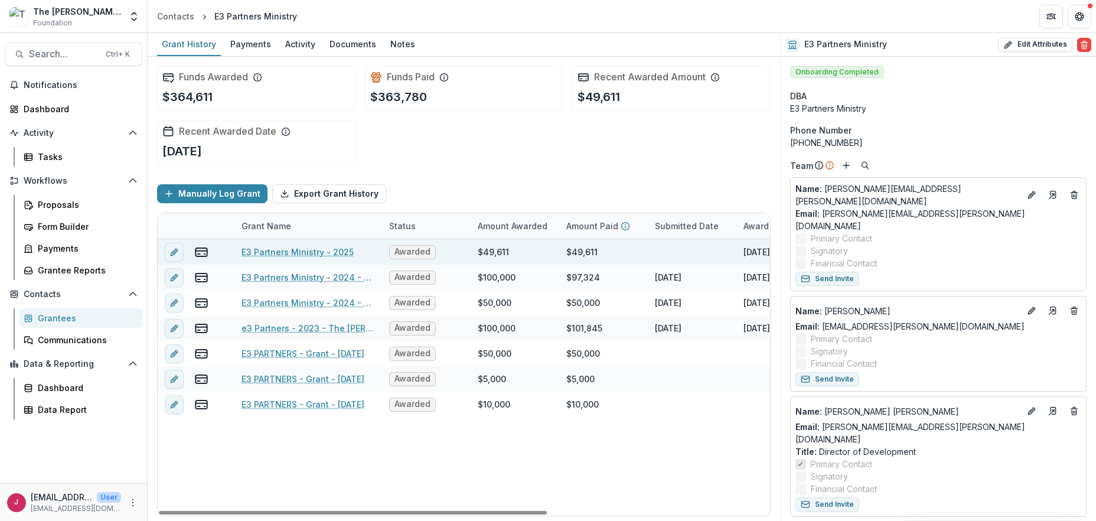
click at [312, 247] on link "E3 Partners Ministry - 2025" at bounding box center [298, 252] width 112 height 12
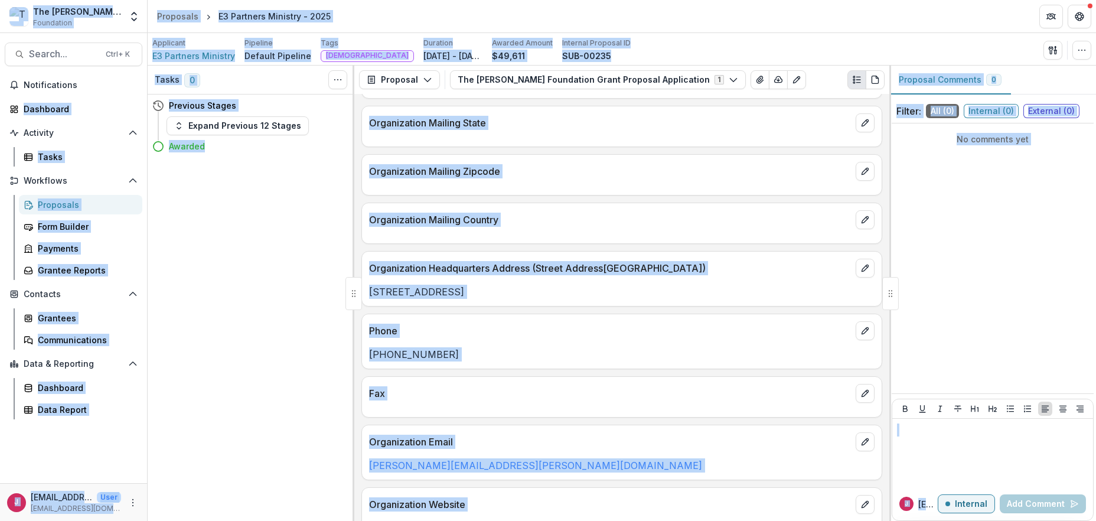
scroll to position [215, 0]
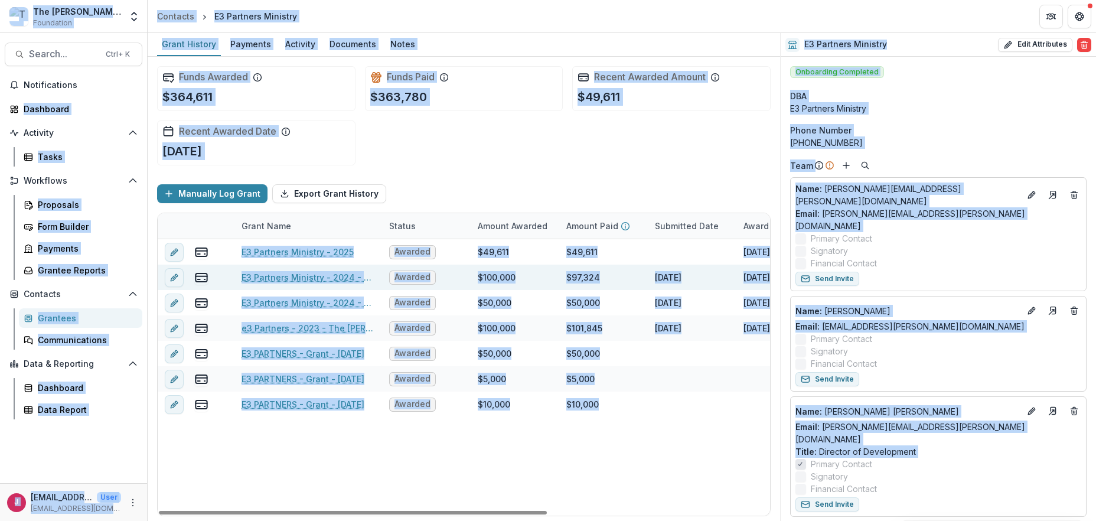
click at [346, 276] on link "E3 Partners Ministry - 2024 - The [PERSON_NAME] Foundation Grant Proposal Appli…" at bounding box center [308, 277] width 133 height 12
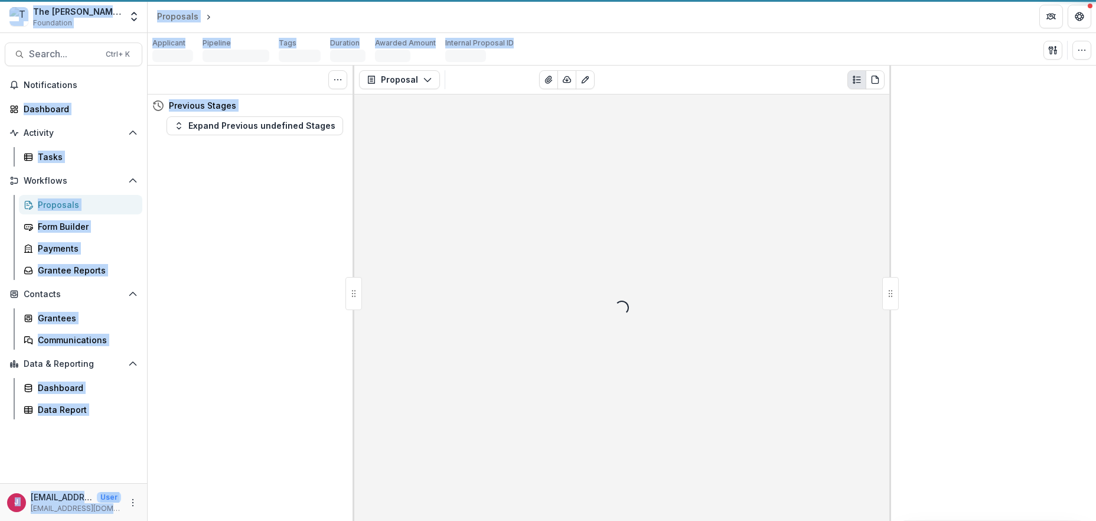
click at [346, 276] on div "Tasks 0 Show Cancelled Tasks Previous Stages Expand Previous undefined Stages" at bounding box center [251, 293] width 207 height 455
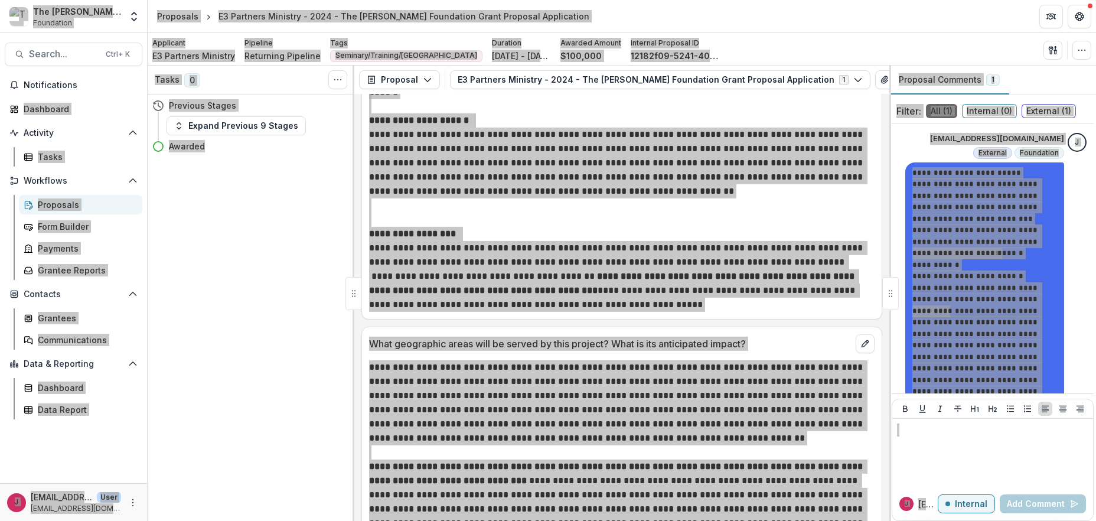
scroll to position [2677, 0]
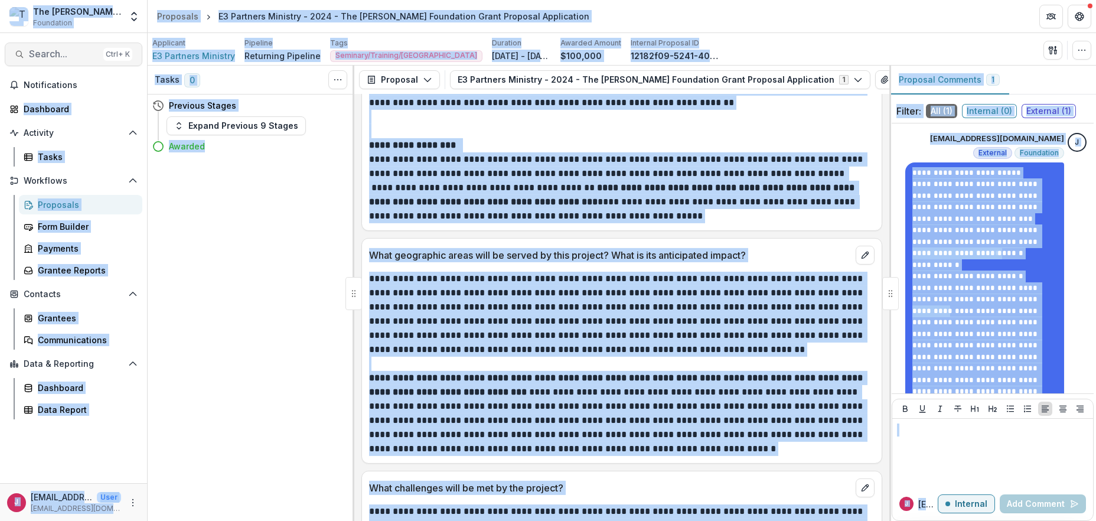
click at [53, 53] on span "Search..." at bounding box center [64, 53] width 70 height 11
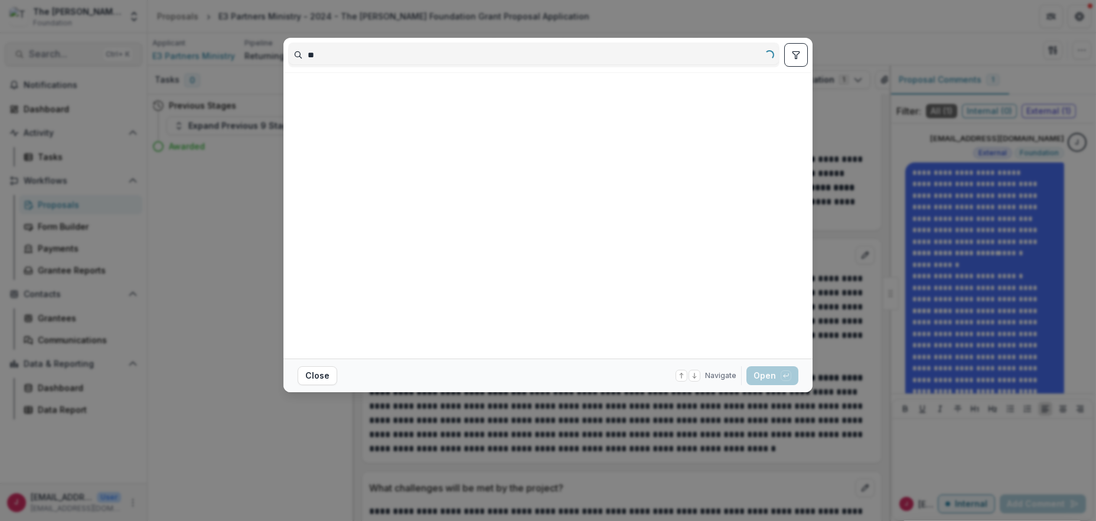
type input "*"
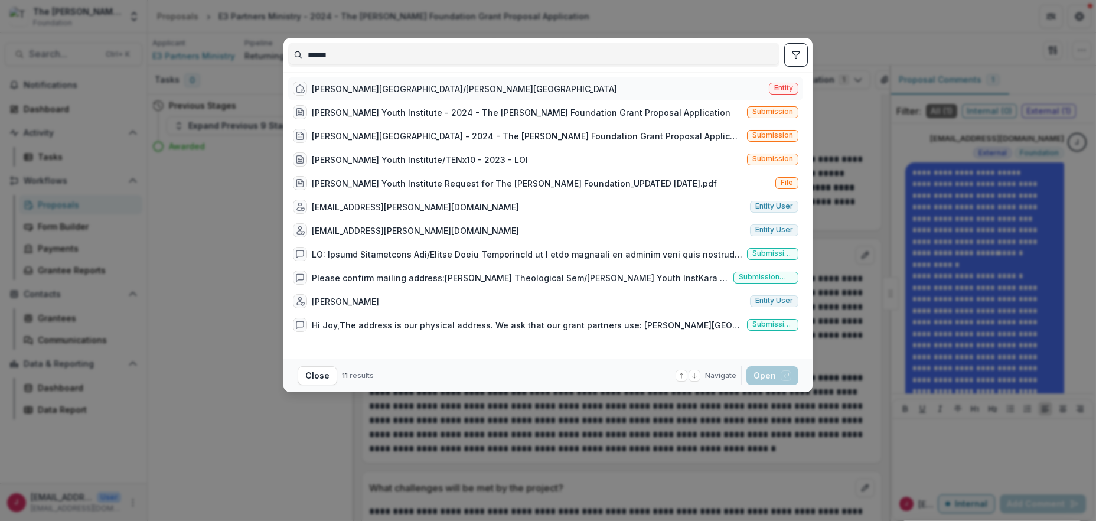
type input "******"
click at [395, 89] on div "[PERSON_NAME][GEOGRAPHIC_DATA]/[PERSON_NAME][GEOGRAPHIC_DATA]" at bounding box center [464, 89] width 305 height 12
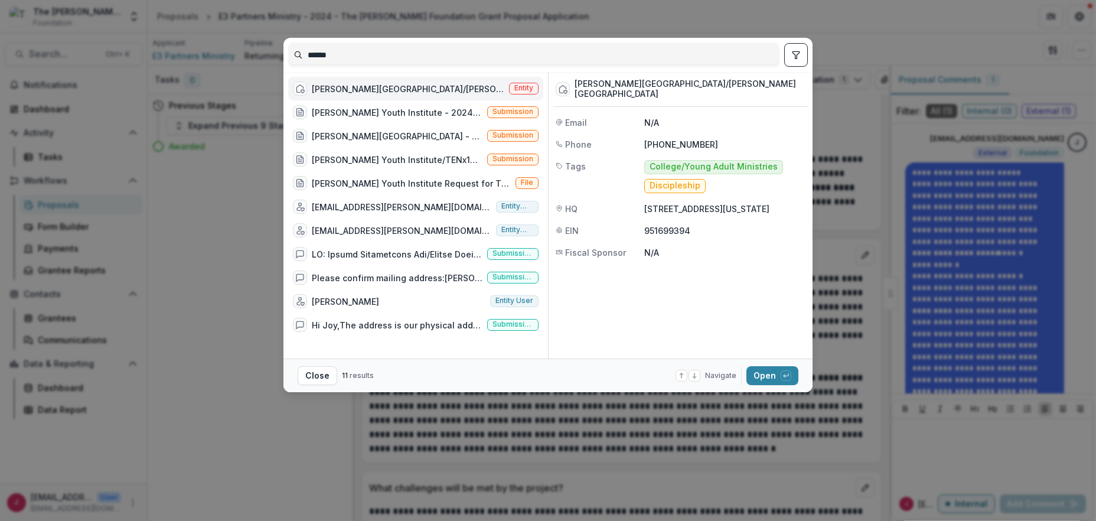
click at [395, 89] on div "[PERSON_NAME][GEOGRAPHIC_DATA]/[PERSON_NAME][GEOGRAPHIC_DATA]" at bounding box center [408, 89] width 193 height 12
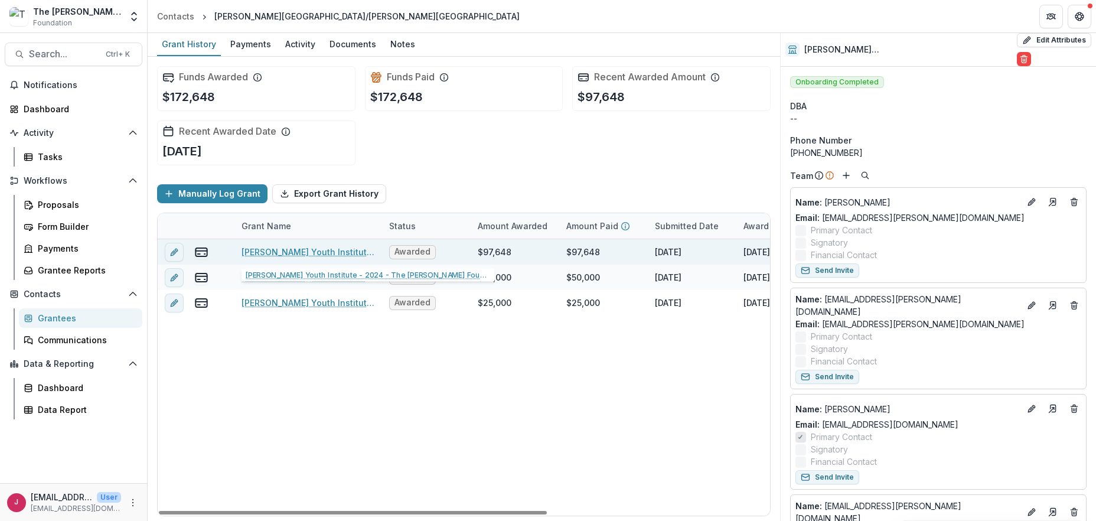
click at [328, 249] on link "[PERSON_NAME] Youth Institute - 2024 - The [PERSON_NAME] Foundation Grant Propo…" at bounding box center [308, 252] width 133 height 12
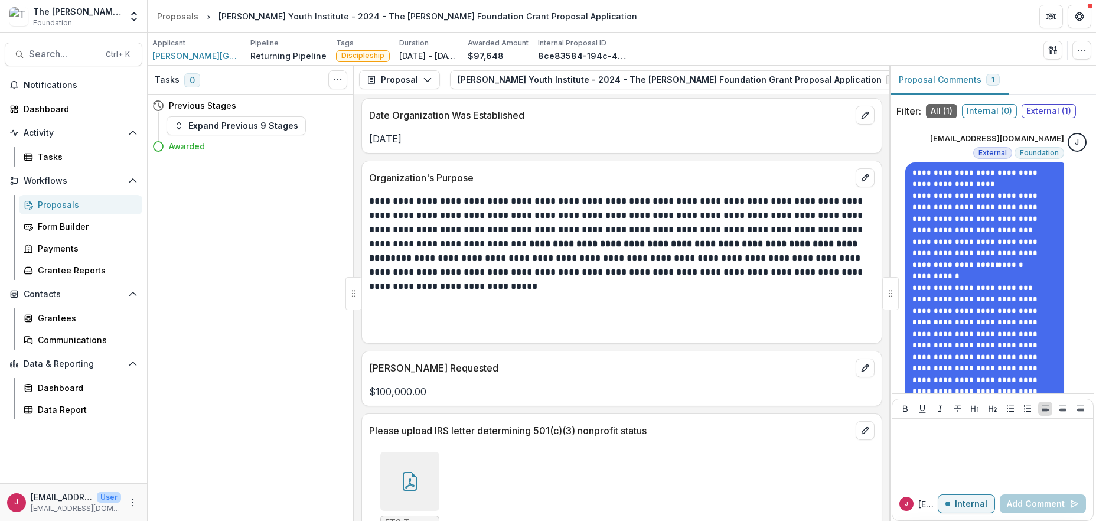
scroll to position [1102, 0]
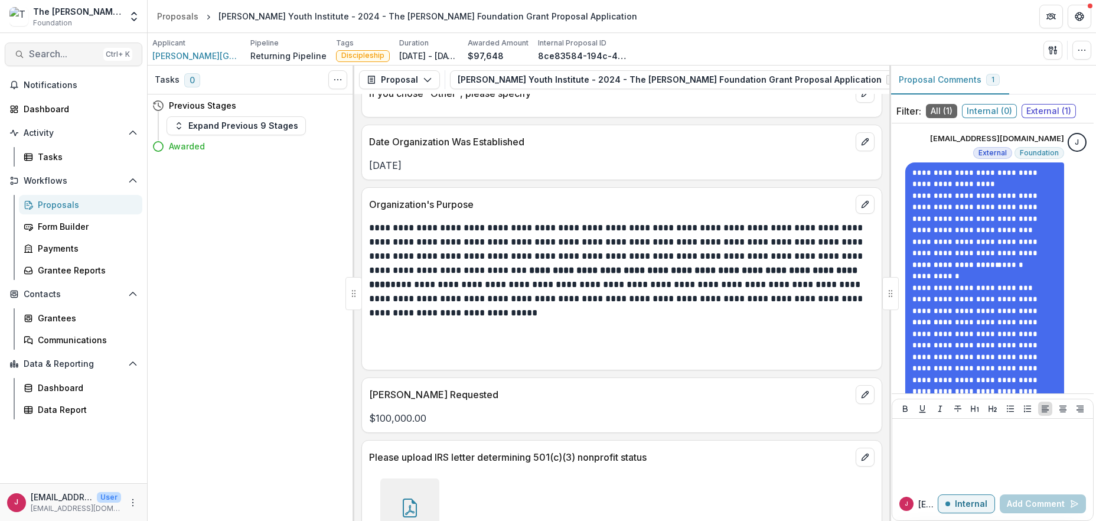
click at [60, 54] on span "Search..." at bounding box center [64, 53] width 70 height 11
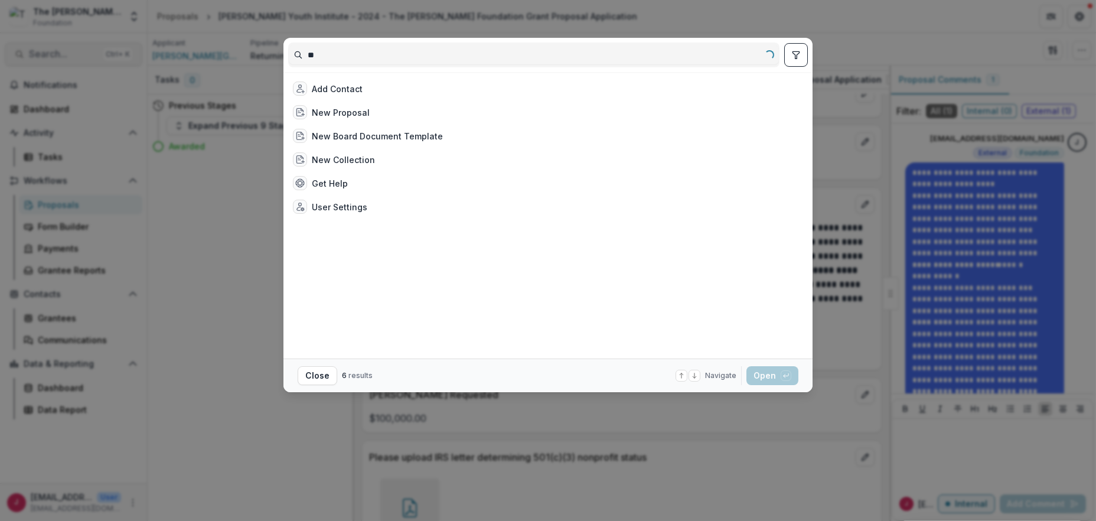
type input "*"
click at [842, 17] on div "Add Contact New Proposal New Board Document Template New Collection Get Help Us…" at bounding box center [548, 260] width 1096 height 521
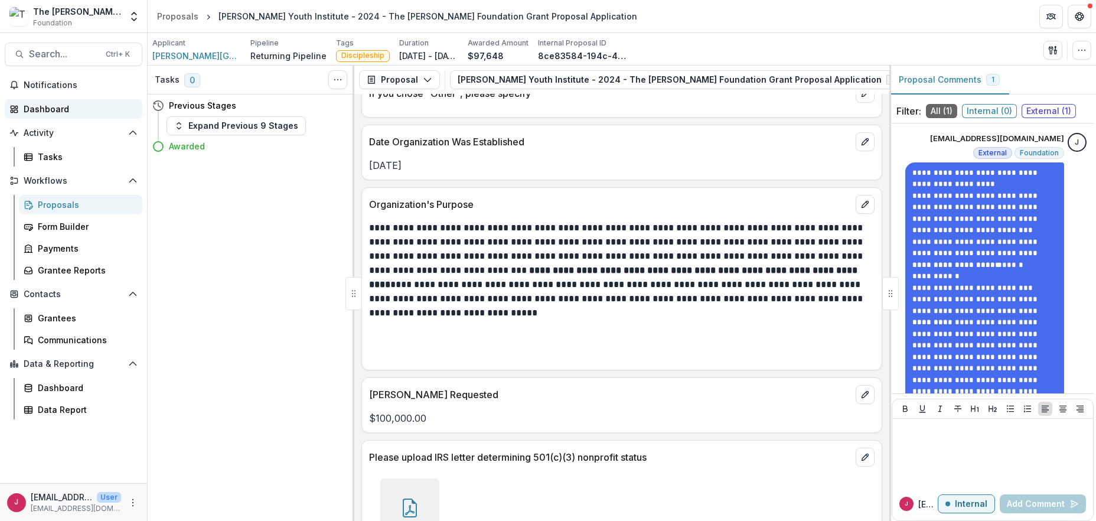
drag, startPoint x: 40, startPoint y: 109, endPoint x: 81, endPoint y: 96, distance: 42.6
click at [41, 109] on div "Dashboard" at bounding box center [78, 109] width 109 height 12
